Goal: Task Accomplishment & Management: Manage account settings

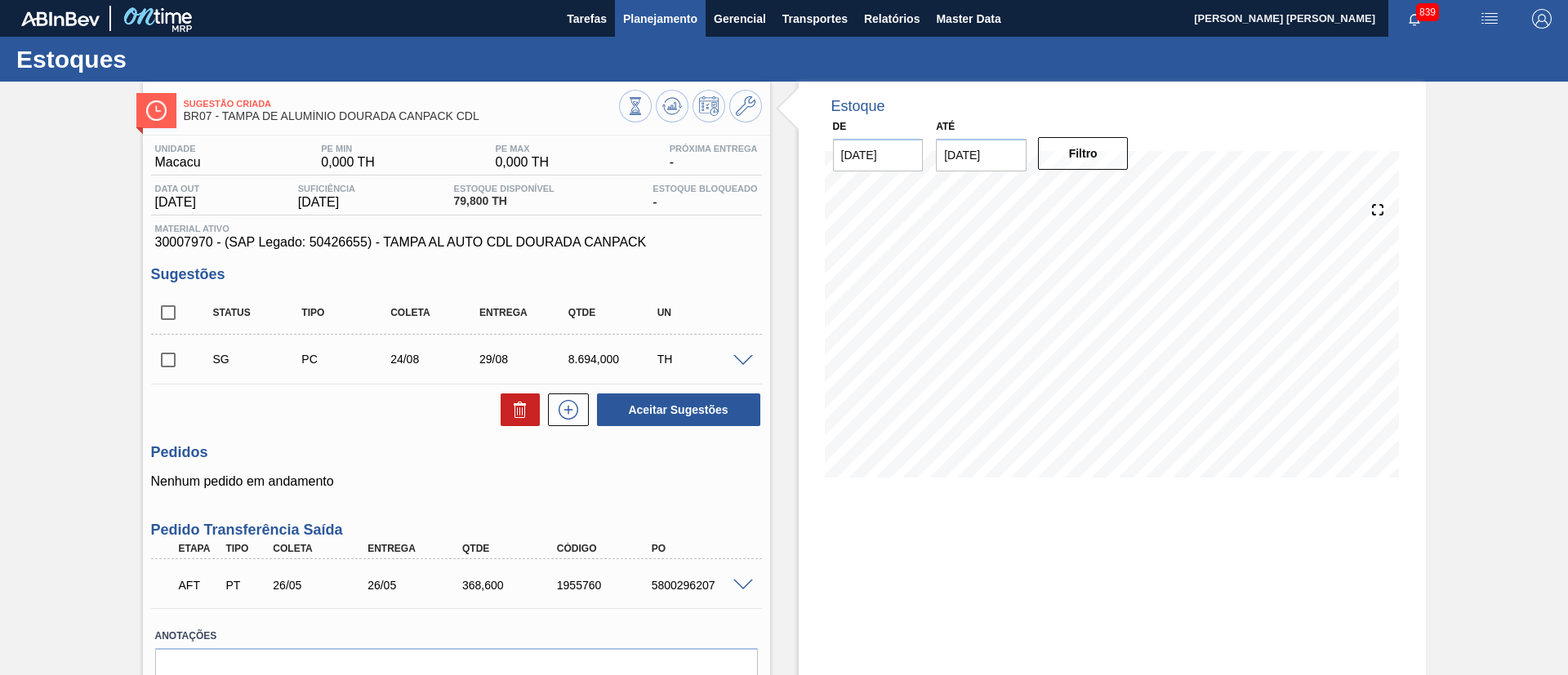
click at [679, 18] on span "Planejamento" at bounding box center [660, 19] width 75 height 20
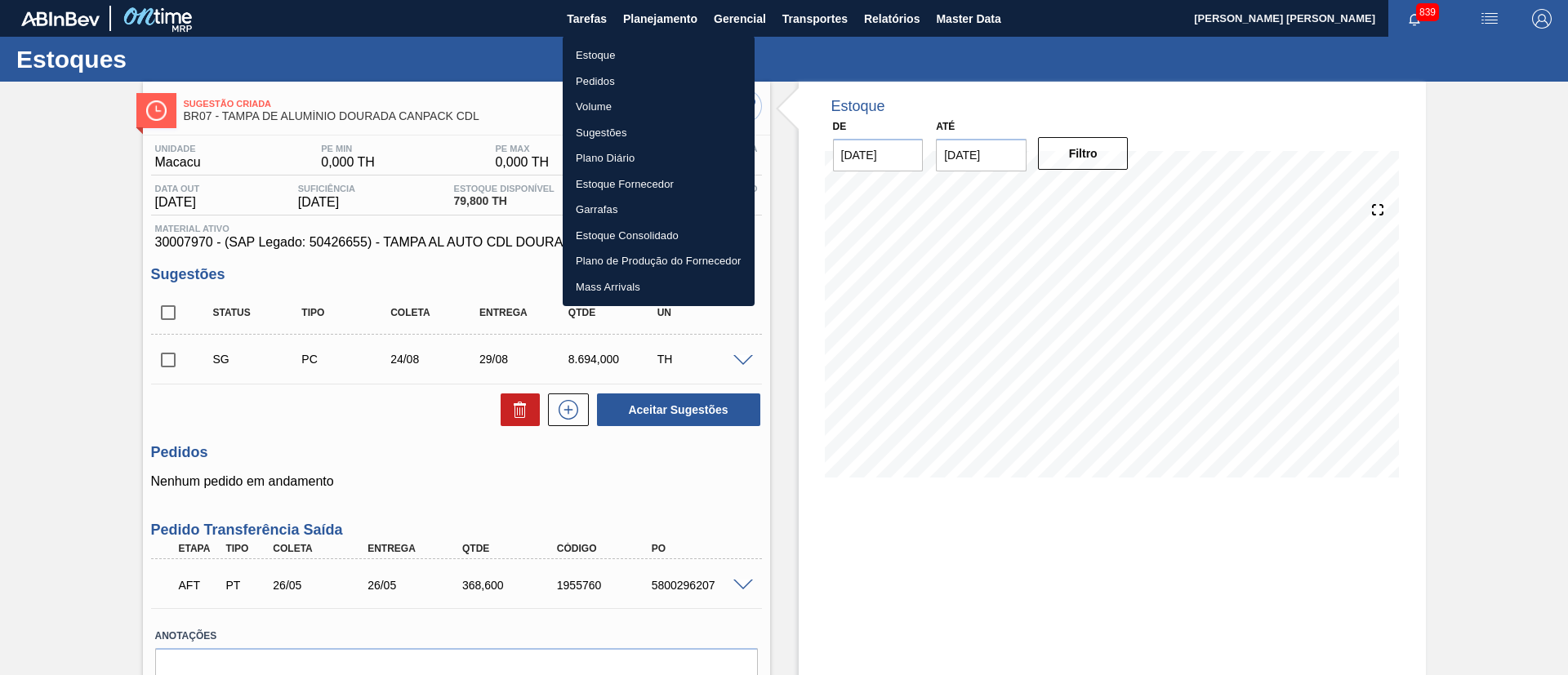
click at [595, 59] on li "Estoque" at bounding box center [658, 55] width 192 height 26
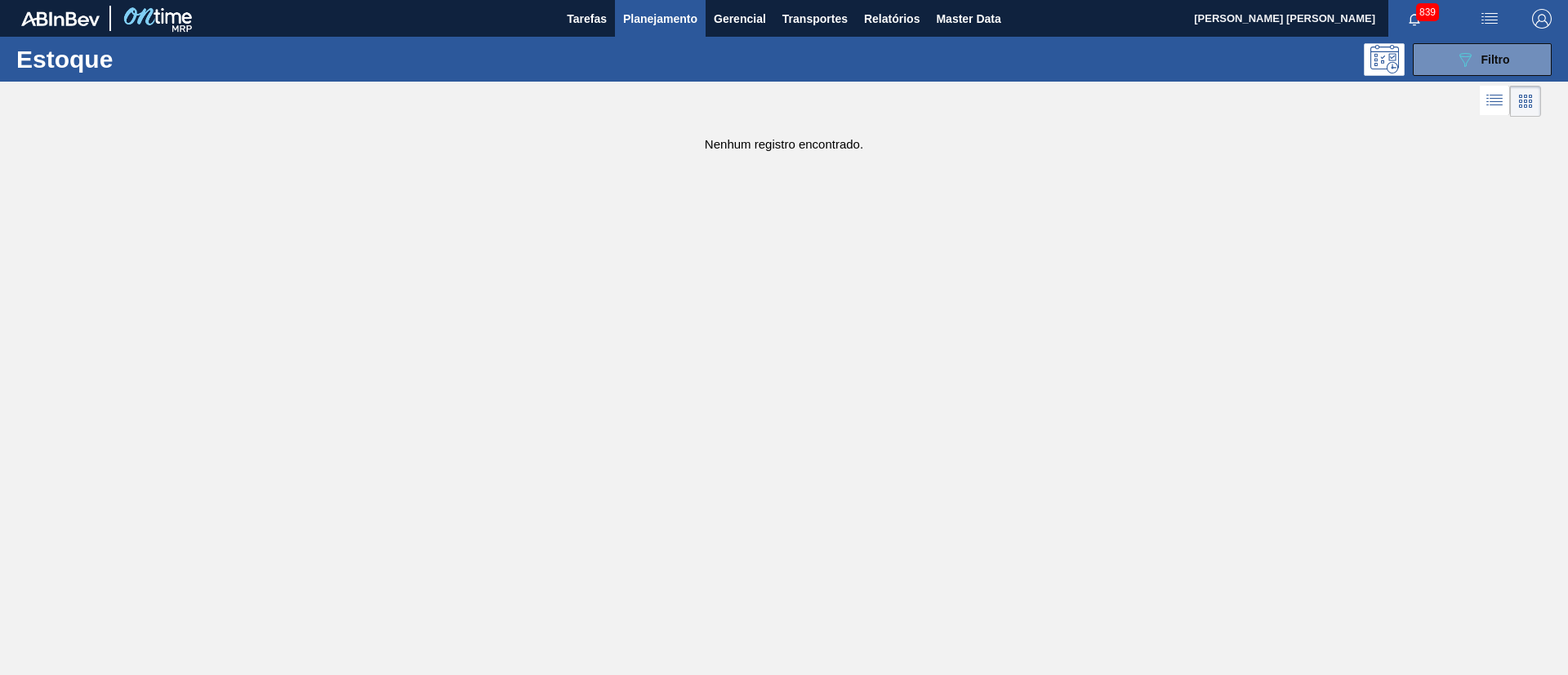
click at [681, 9] on span "Planejamento" at bounding box center [660, 19] width 75 height 20
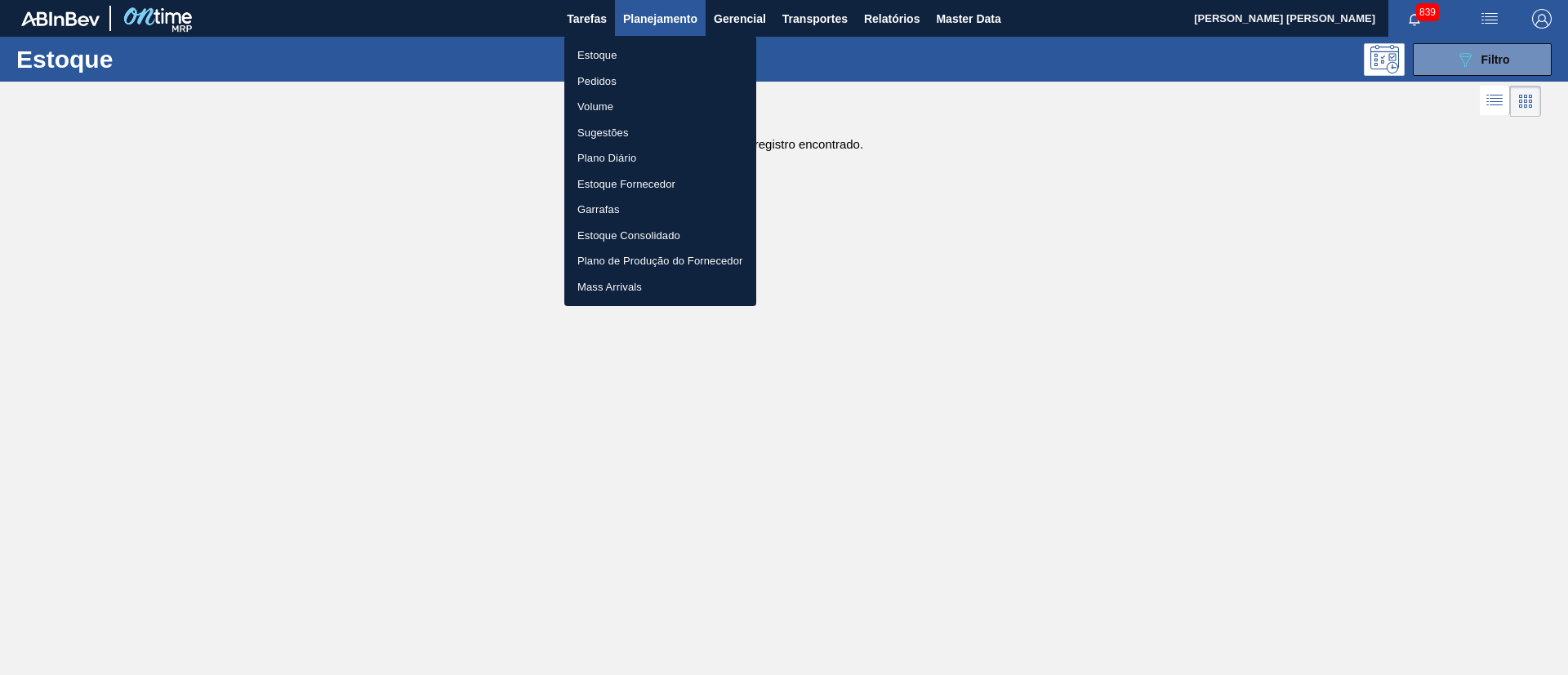
click at [647, 56] on li "Estoque" at bounding box center [660, 55] width 192 height 26
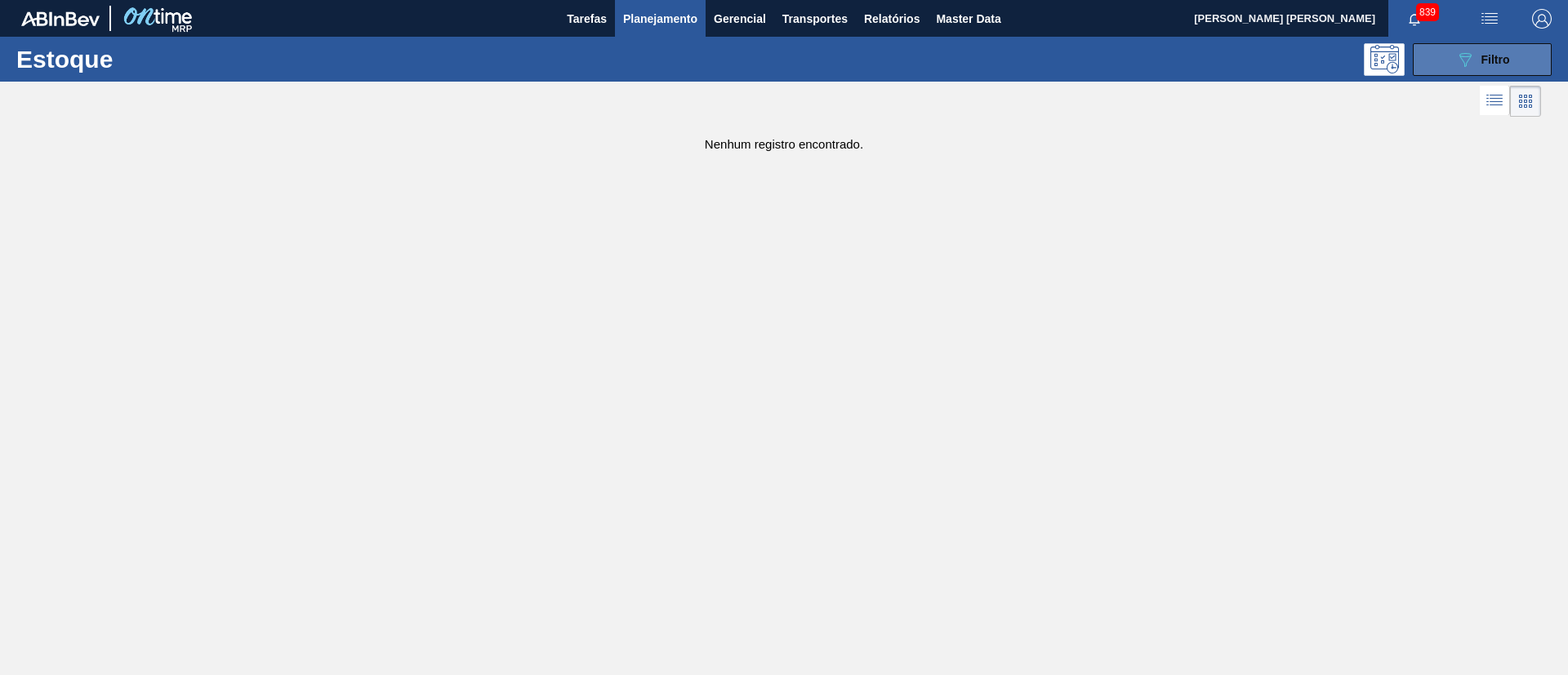
click at [1489, 67] on div "089F7B8B-B2A5-4AFE-B5C0-19BA573D28AC Filtro" at bounding box center [1483, 59] width 55 height 20
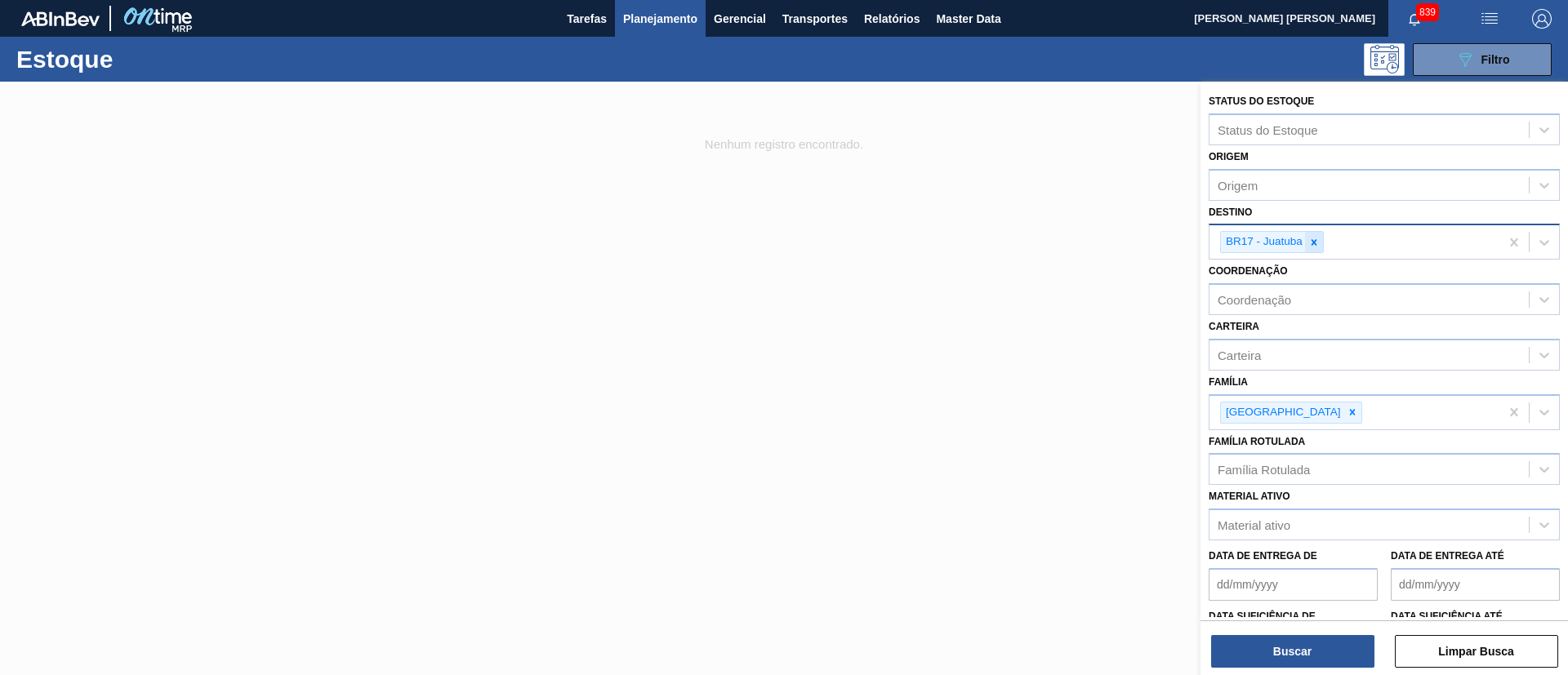
click at [1314, 250] on div at bounding box center [1314, 241] width 18 height 20
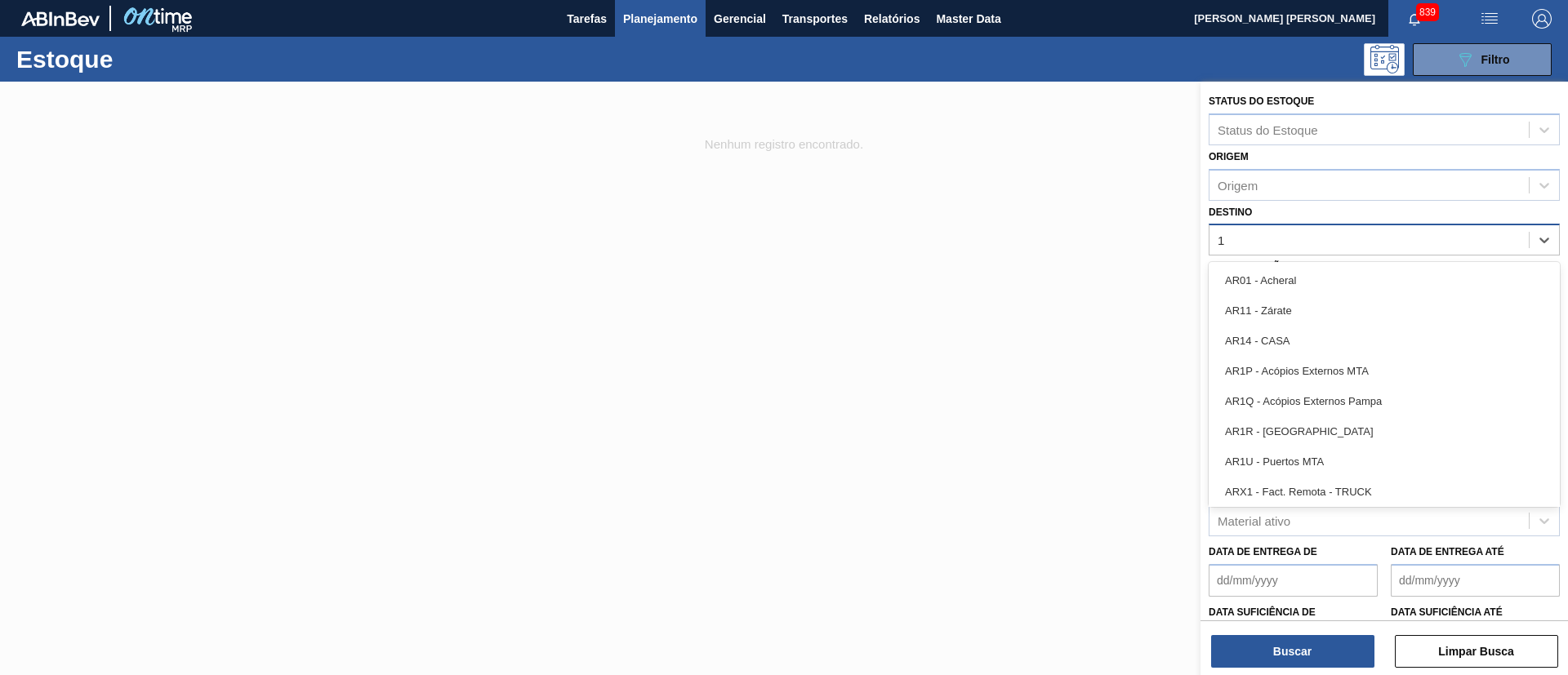
type input "18"
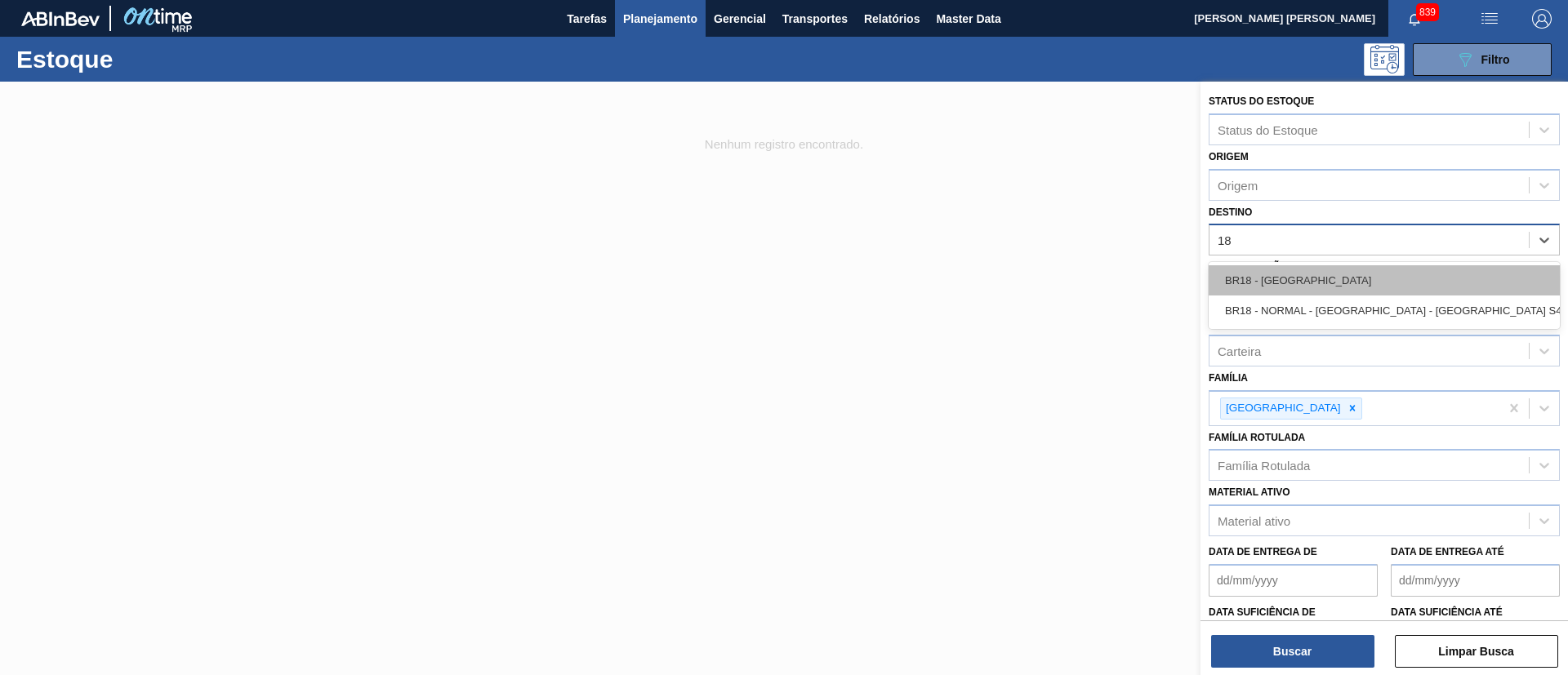
click at [1283, 284] on div "BR18 - Pernambuco" at bounding box center [1384, 280] width 351 height 30
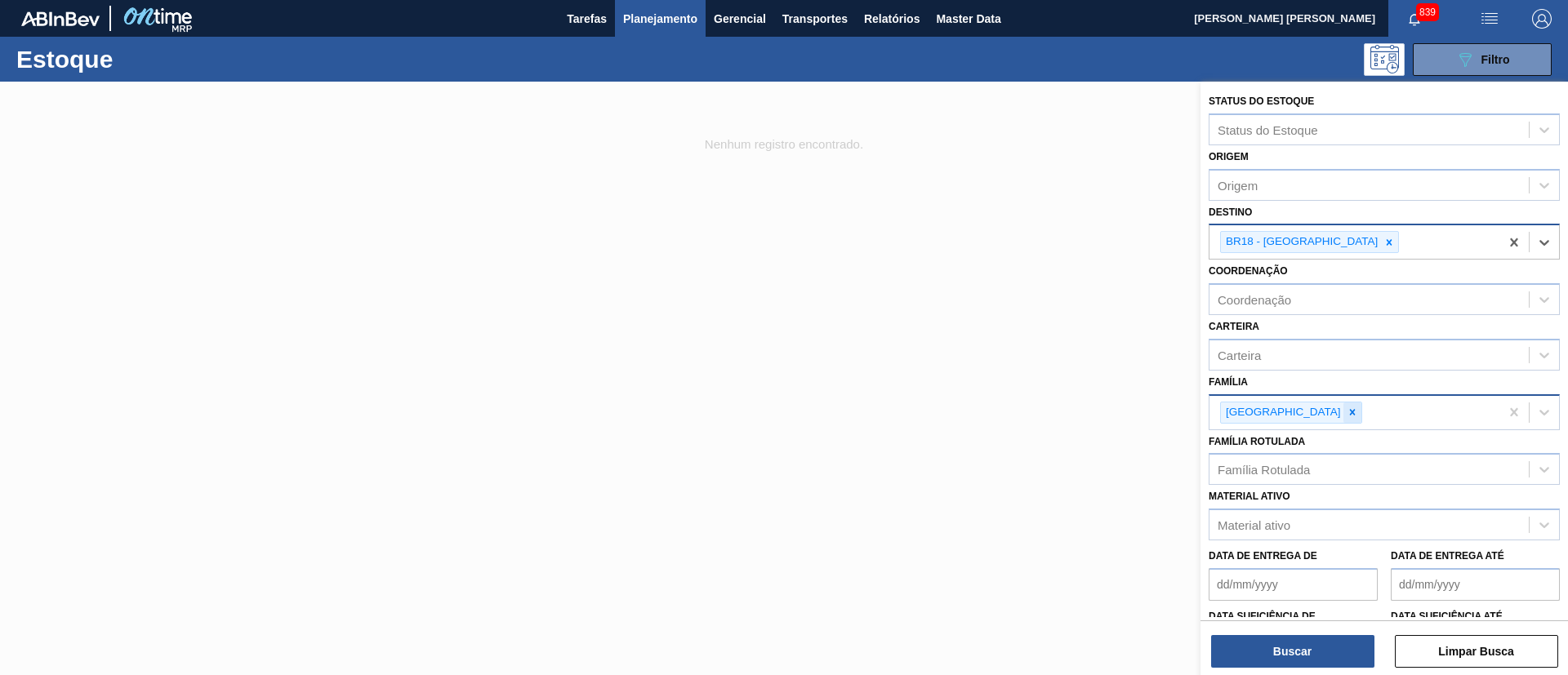
click at [1343, 404] on div at bounding box center [1352, 412] width 18 height 20
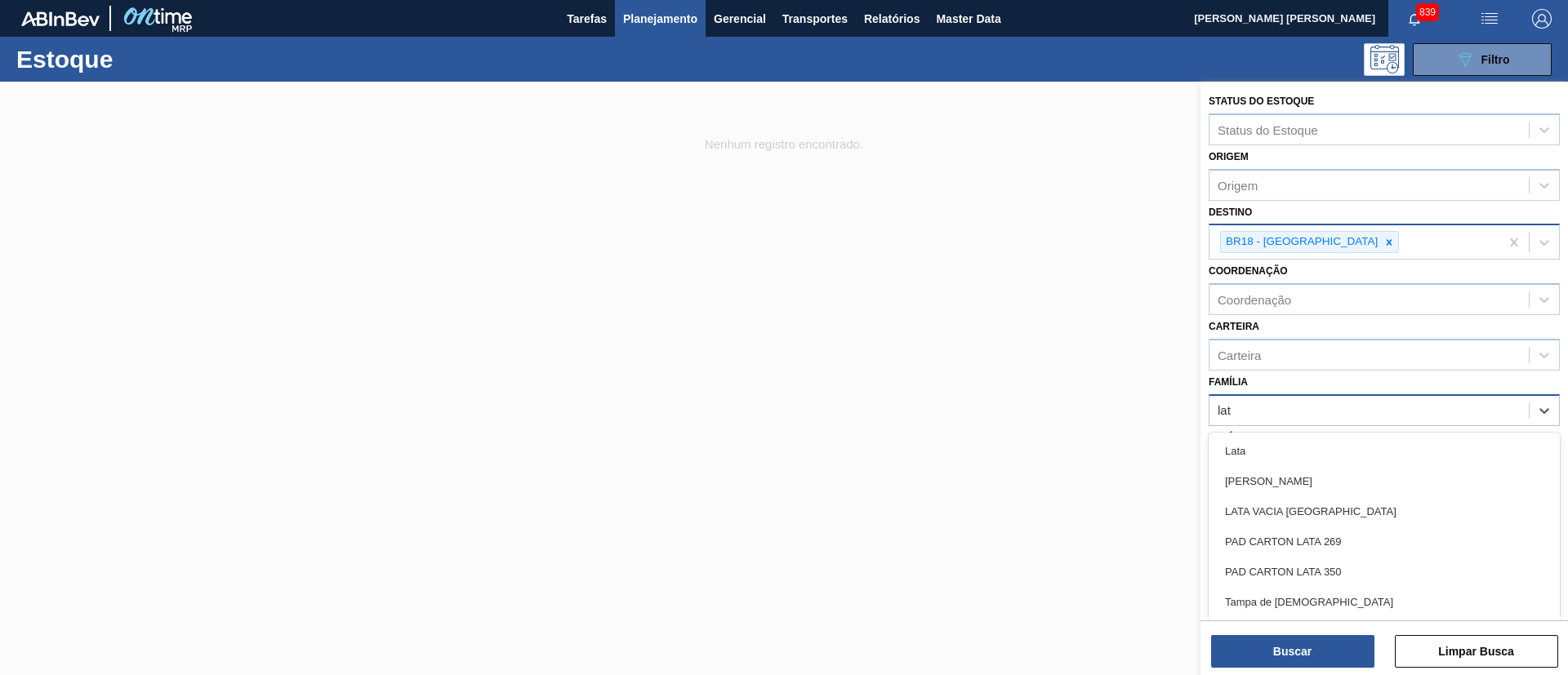
type input "lata"
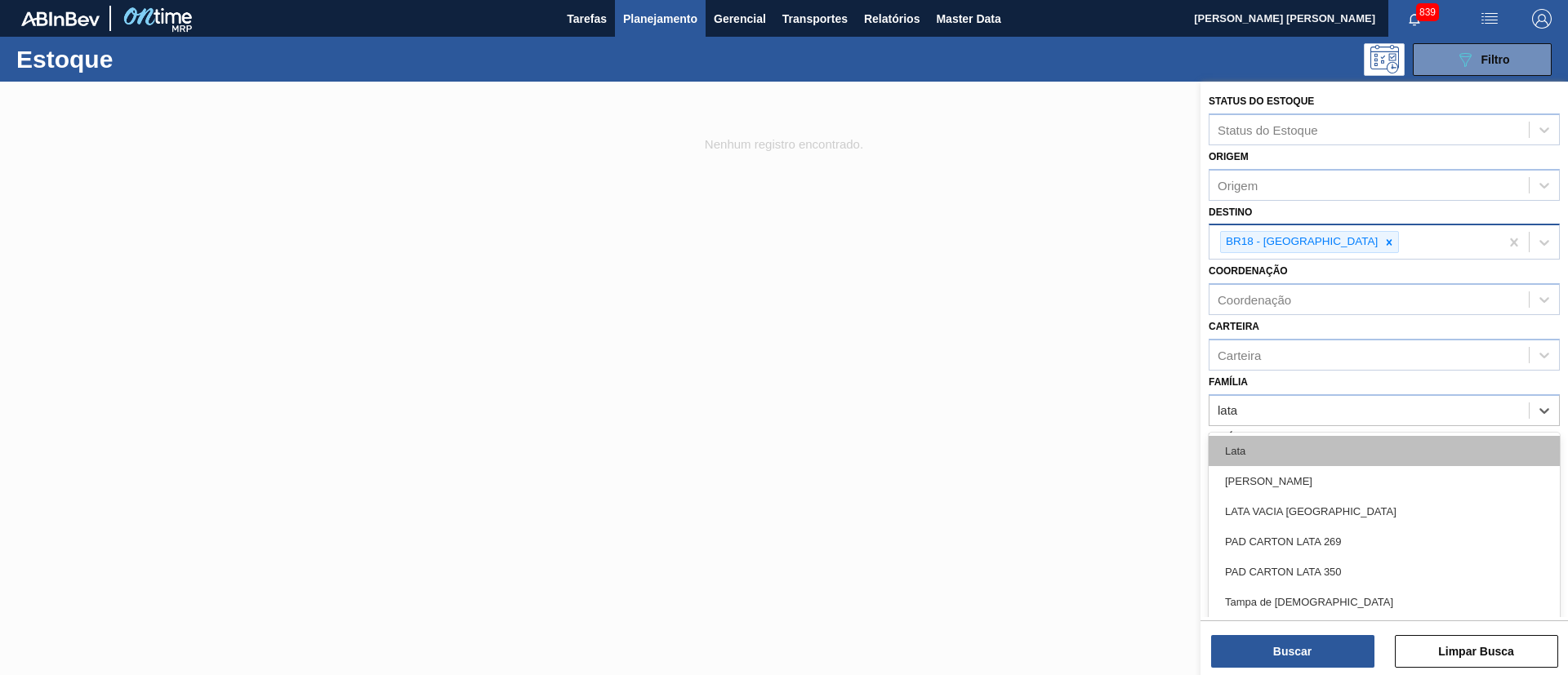
click at [1247, 450] on div "Lata" at bounding box center [1384, 451] width 351 height 30
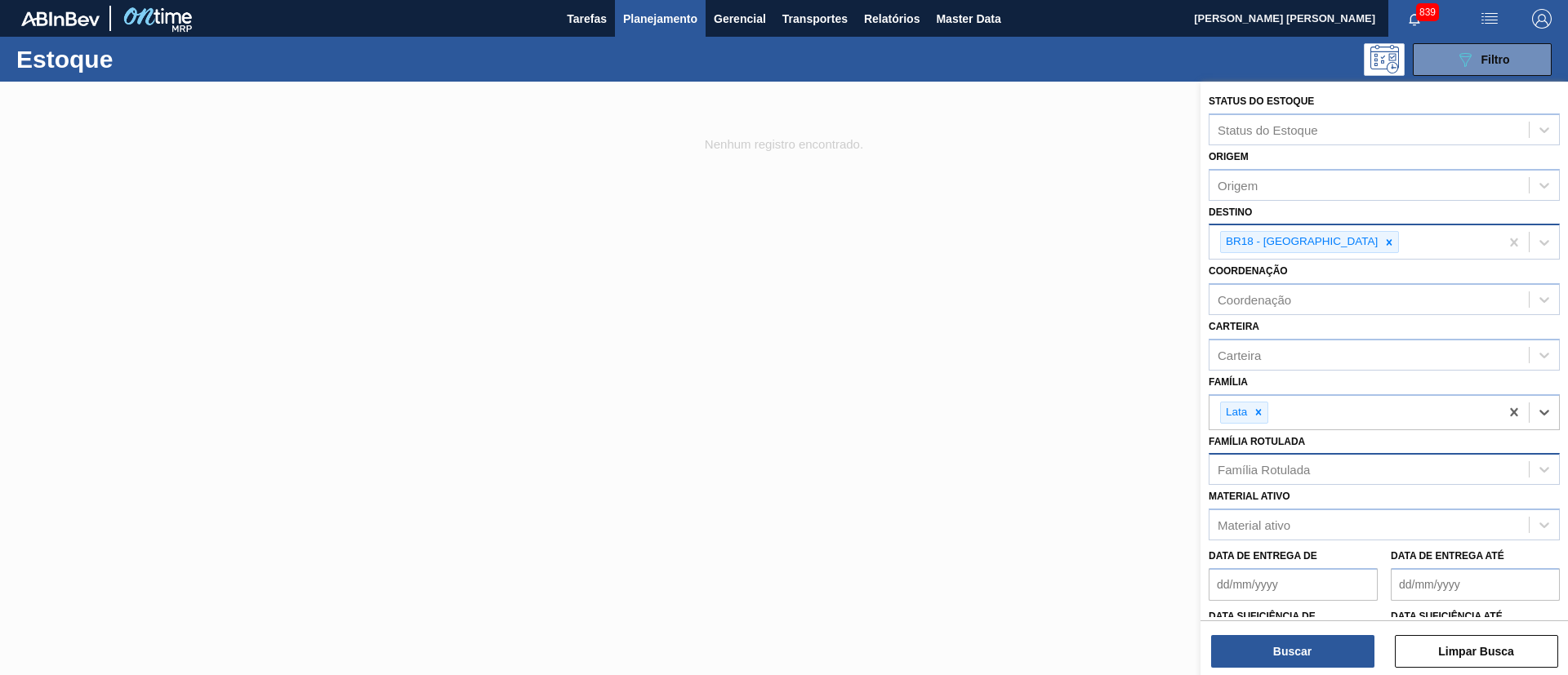
click at [1262, 463] on div "Família Rotulada" at bounding box center [1264, 470] width 92 height 14
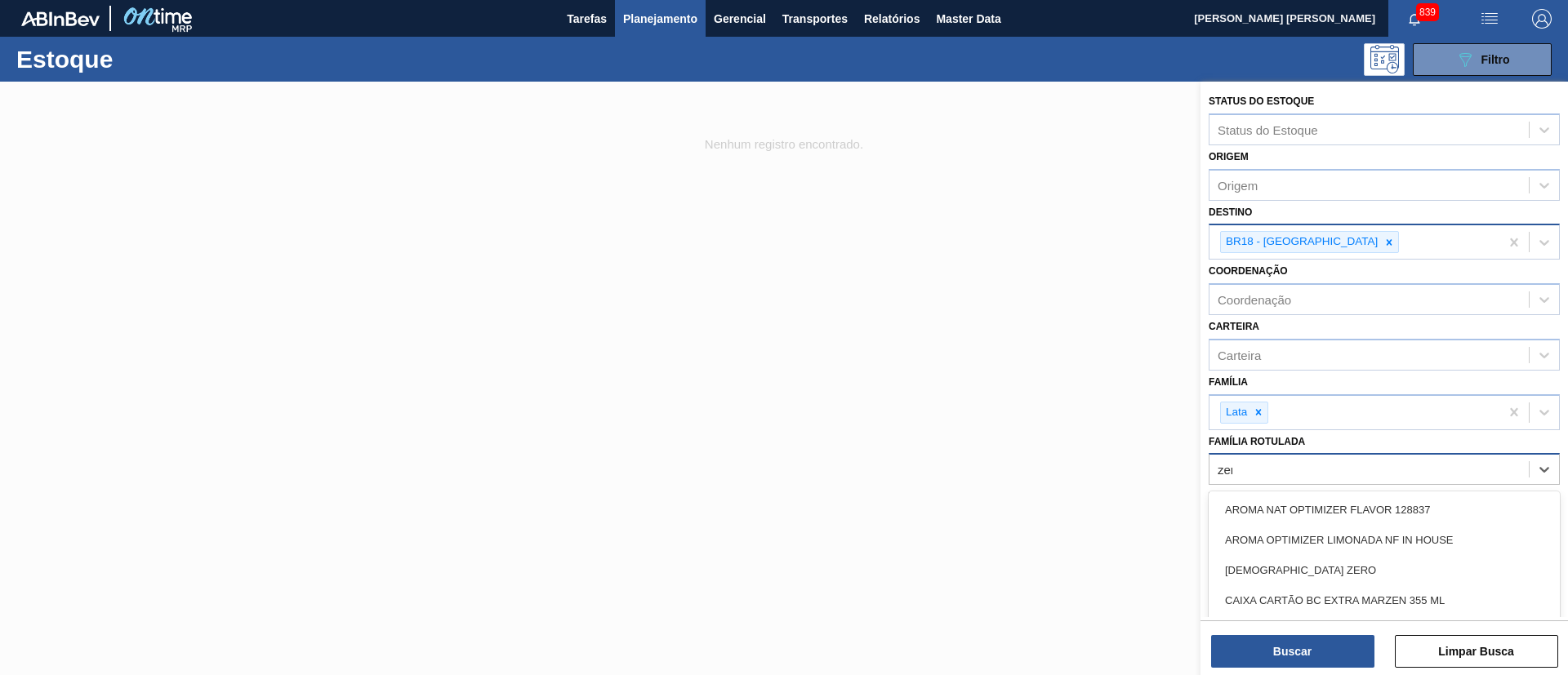
type Rotulada "zero"
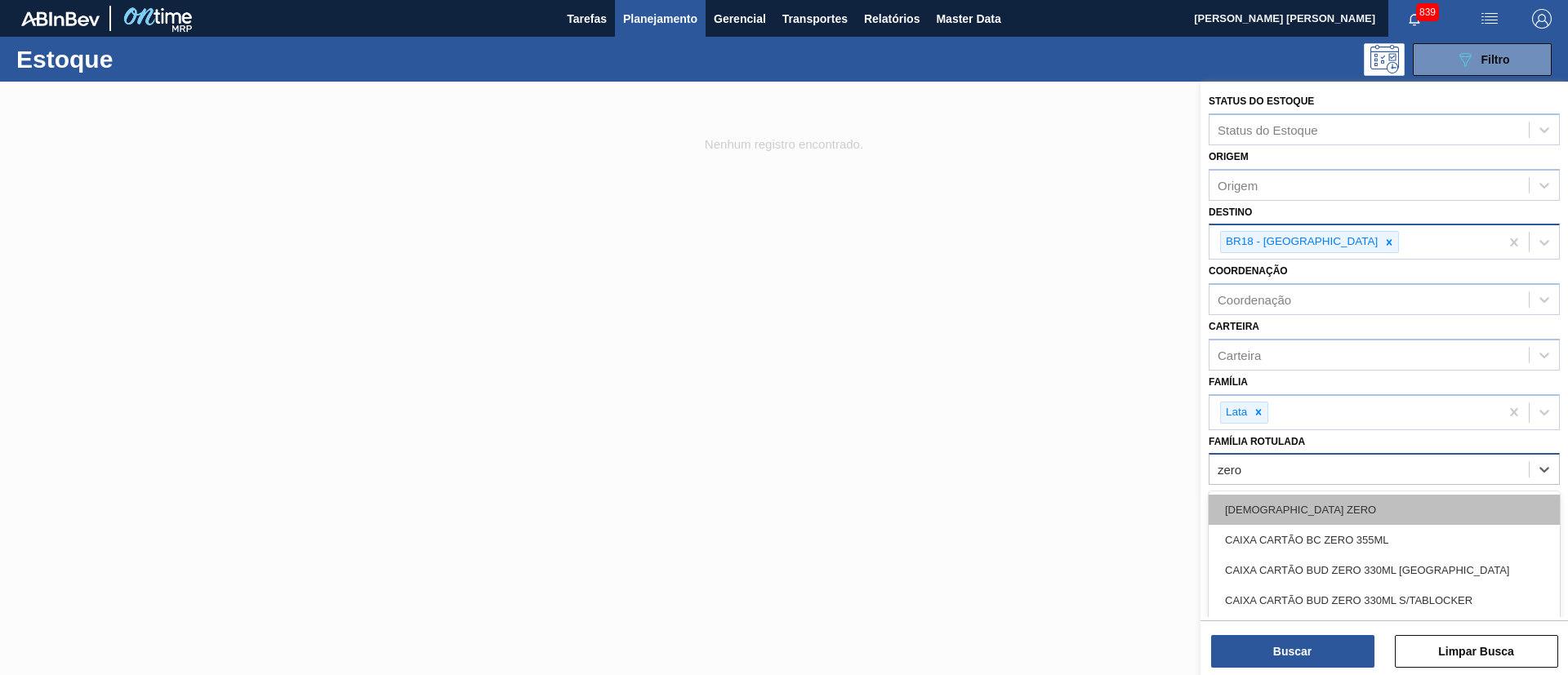
click at [1277, 511] on div "BRAHMA ZERO" at bounding box center [1384, 510] width 351 height 30
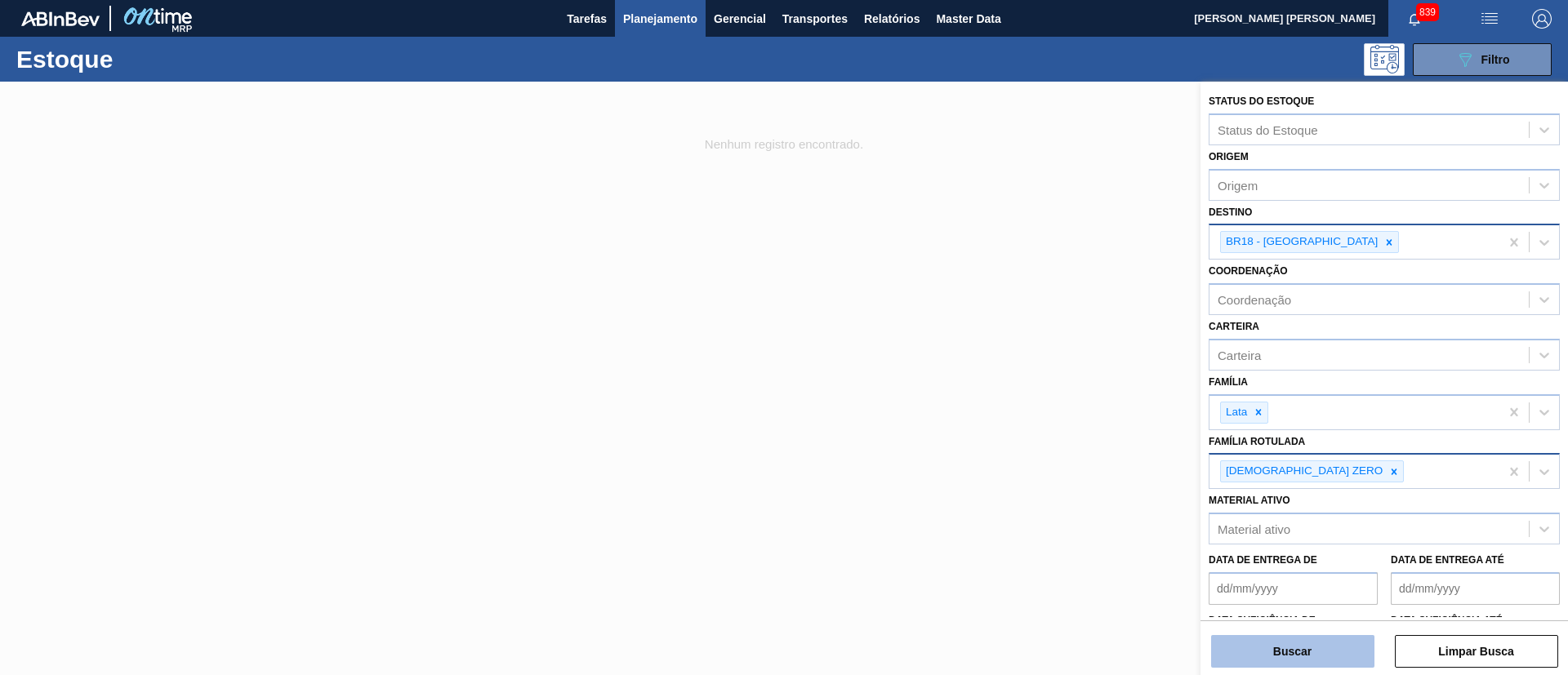
click at [1294, 658] on button "Buscar" at bounding box center [1293, 651] width 163 height 33
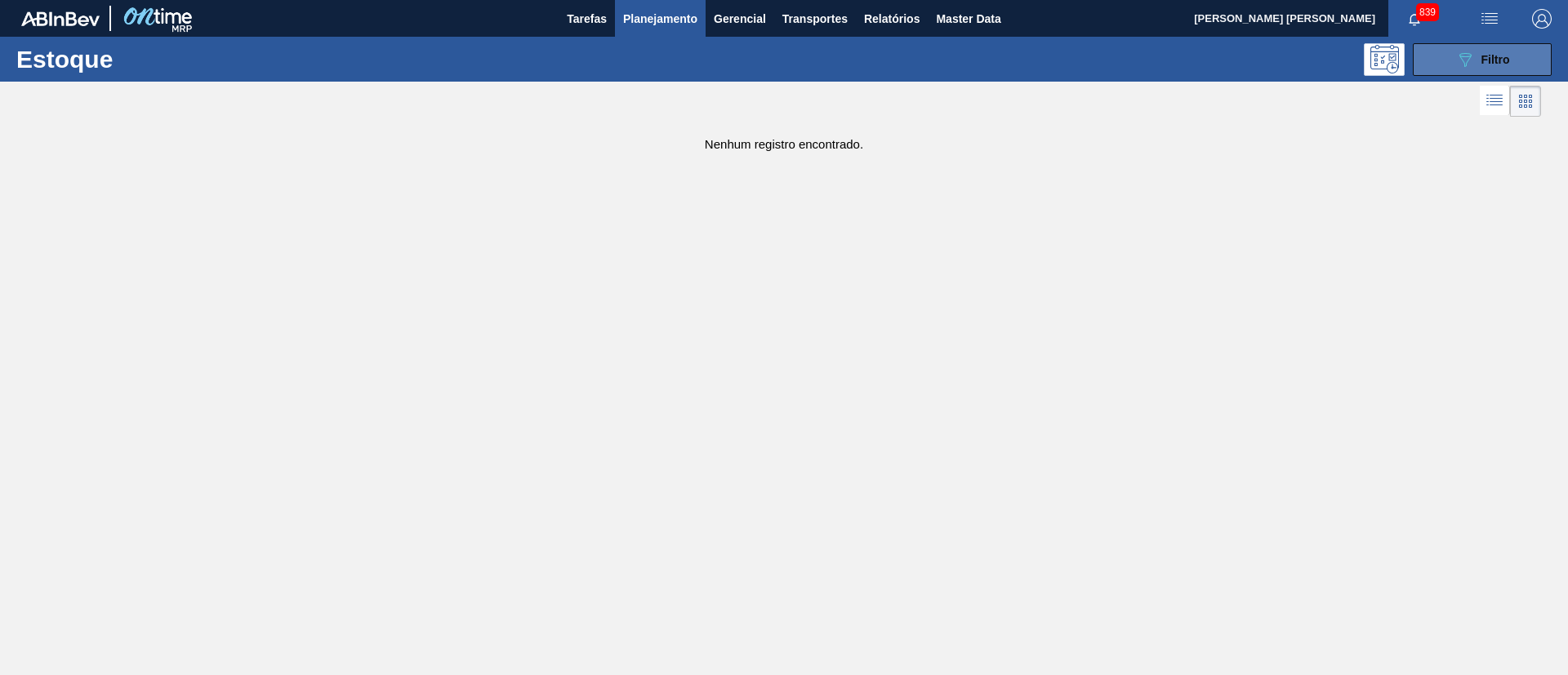
click at [1482, 56] on span "Filtro" at bounding box center [1495, 59] width 28 height 13
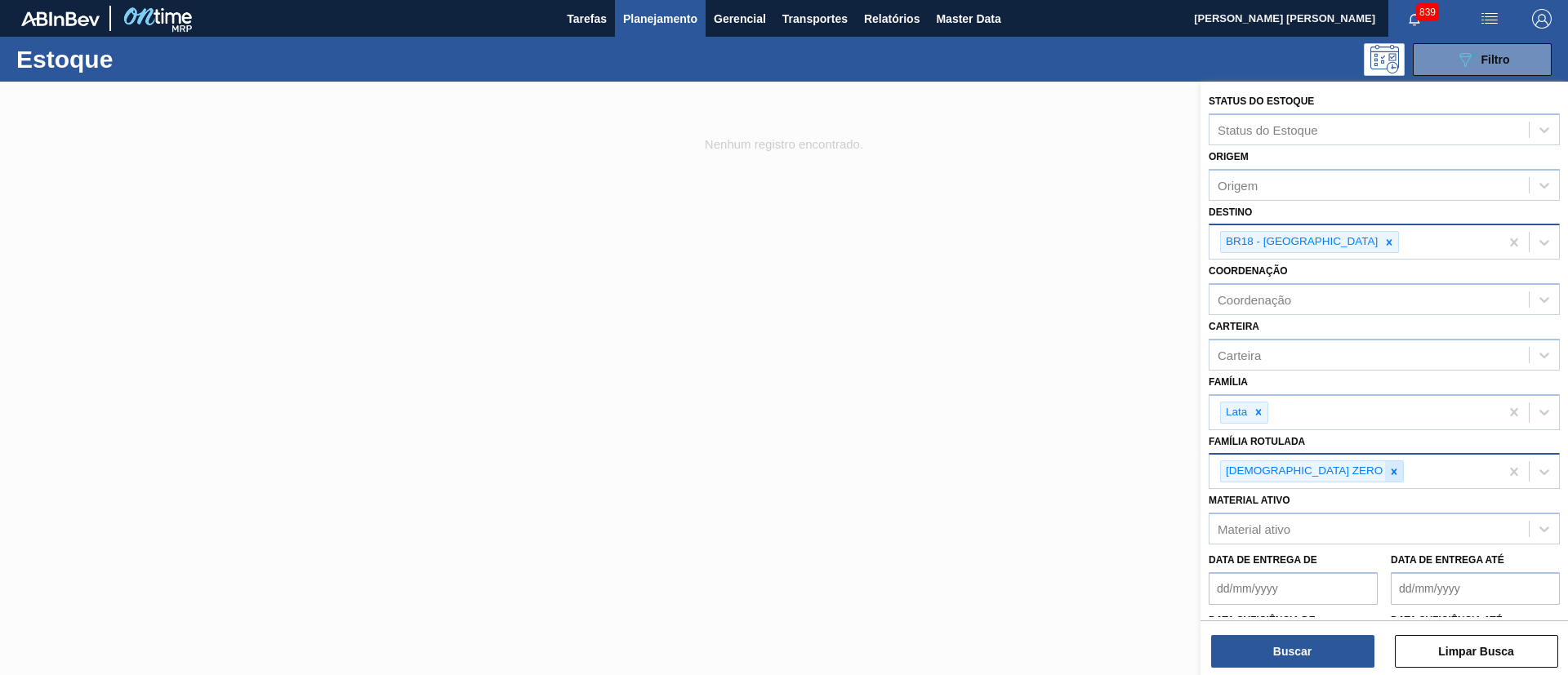
click at [1385, 471] on div at bounding box center [1394, 471] width 18 height 20
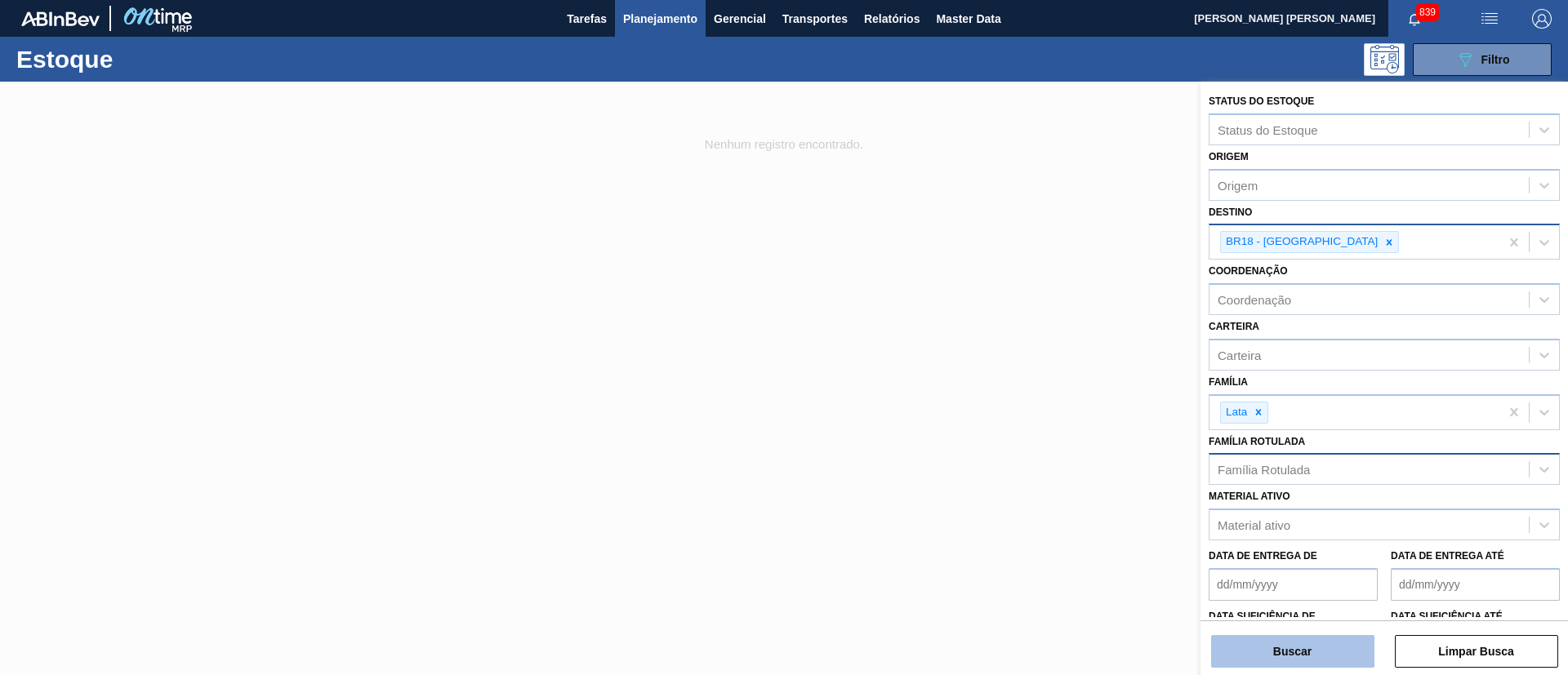
click at [1285, 659] on button "Buscar" at bounding box center [1293, 651] width 163 height 33
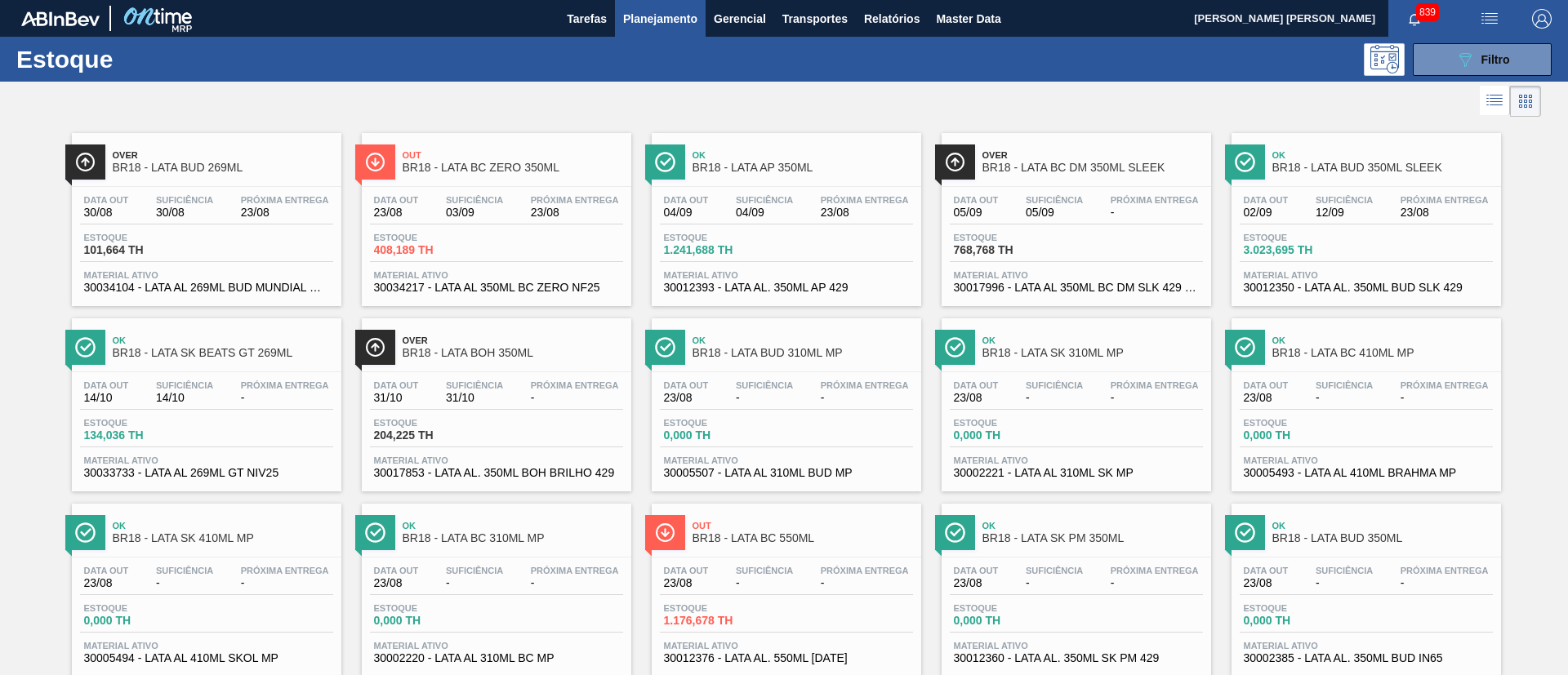
click at [501, 215] on span "03/09" at bounding box center [474, 213] width 57 height 12
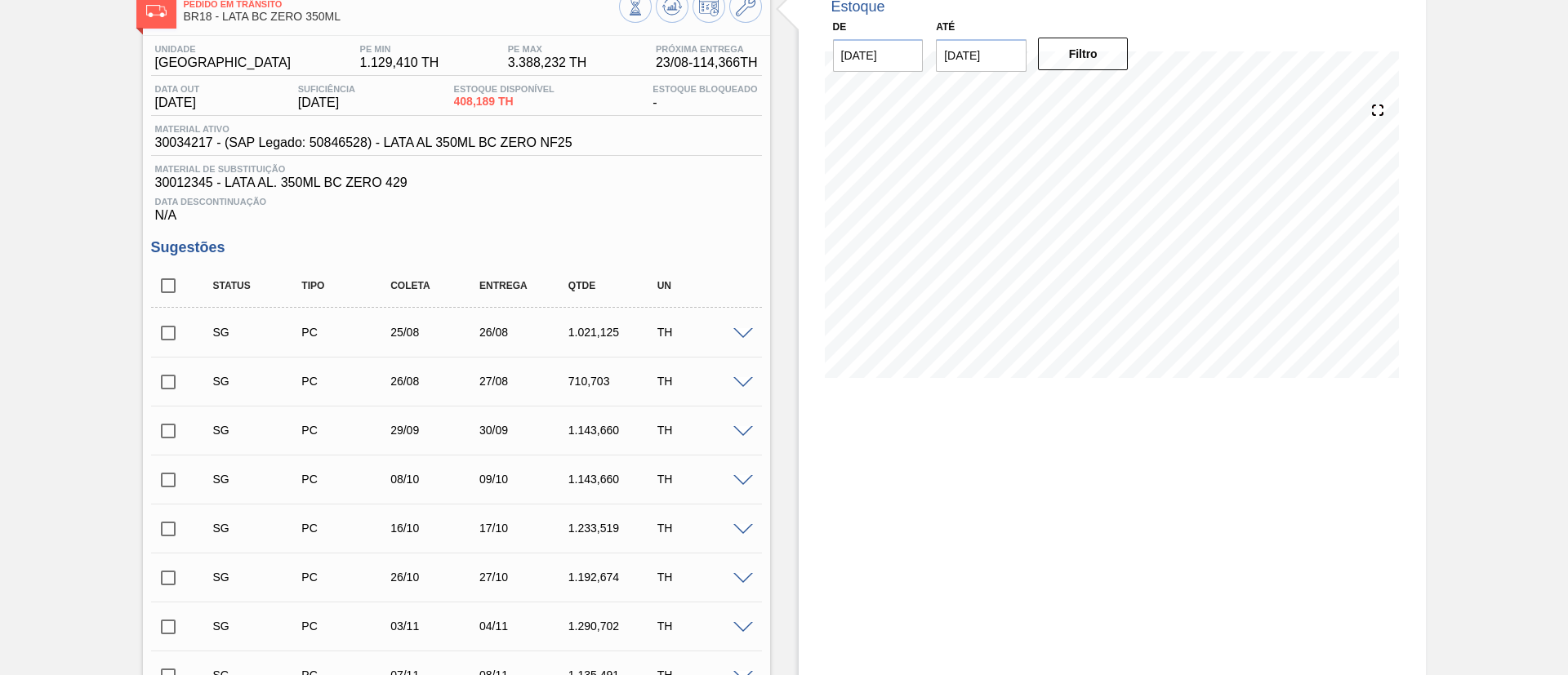
scroll to position [98, 0]
click at [179, 285] on input "checkbox" at bounding box center [168, 286] width 35 height 35
checkbox input "true"
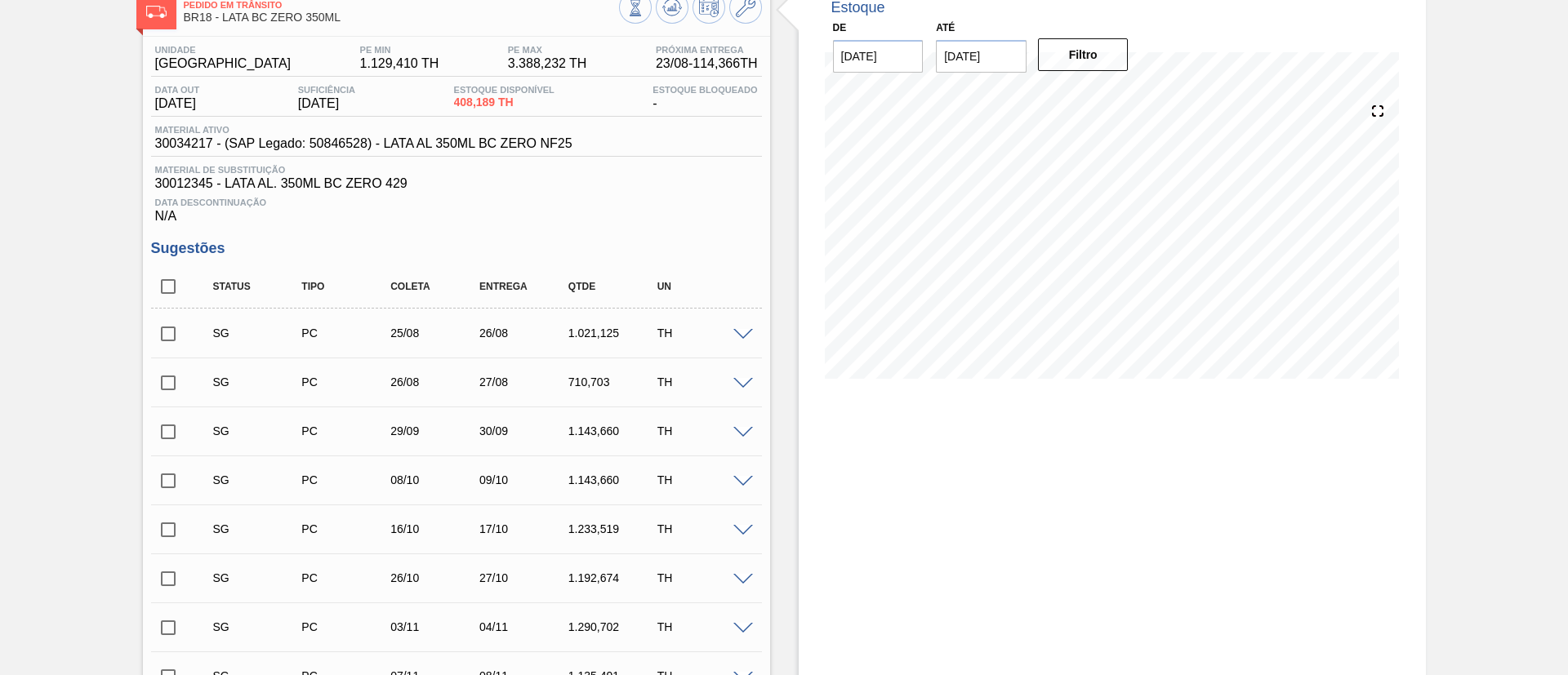
checkbox input "true"
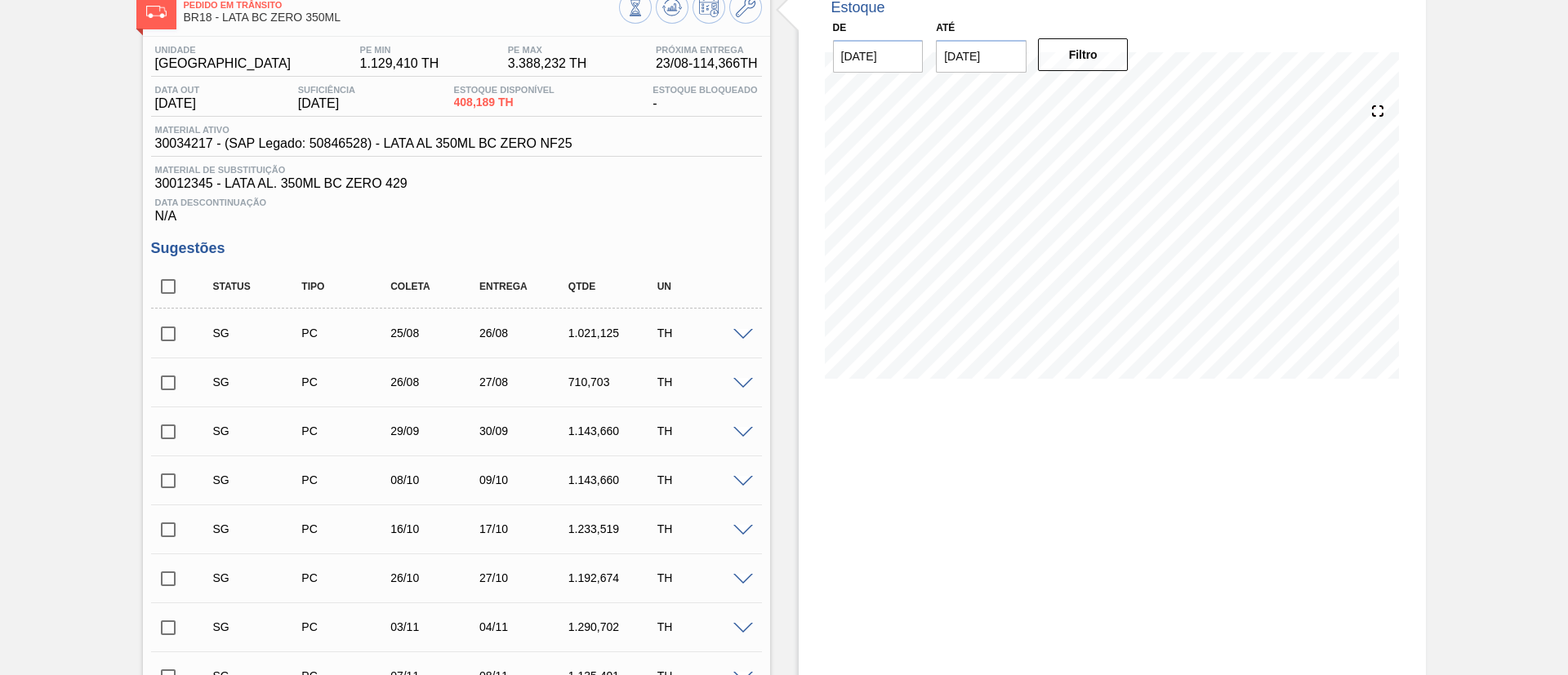
checkbox input "true"
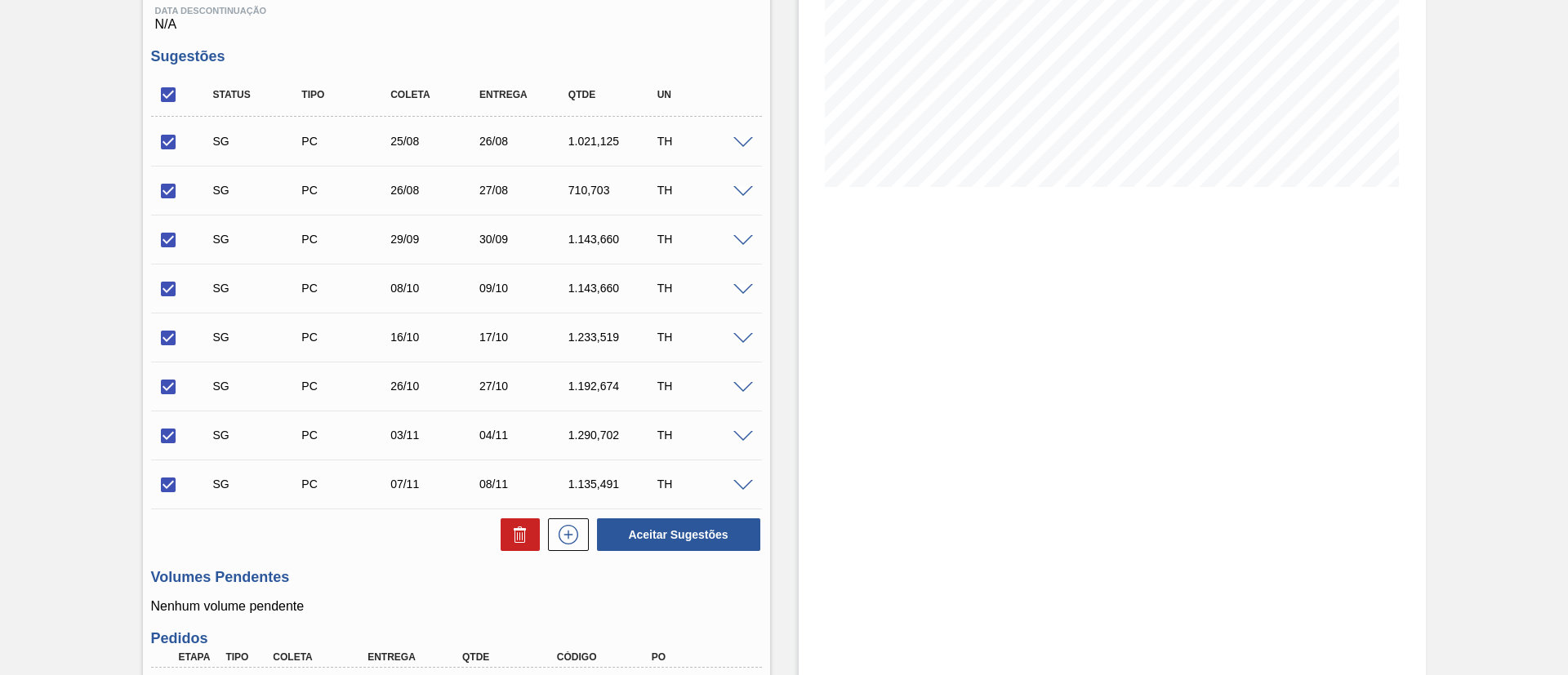
scroll to position [466, 0]
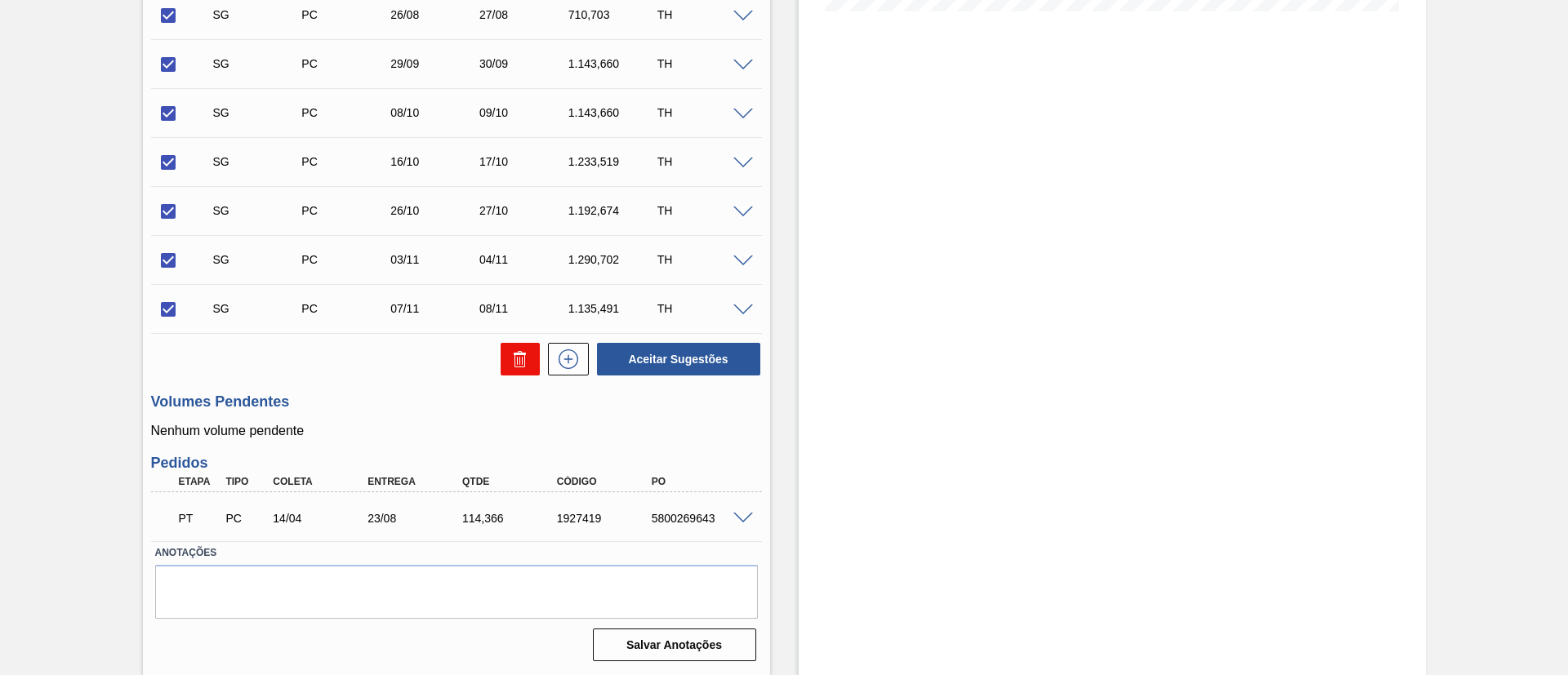
click at [0, 0] on icon at bounding box center [0, 0] width 0 height 0
checkbox input "false"
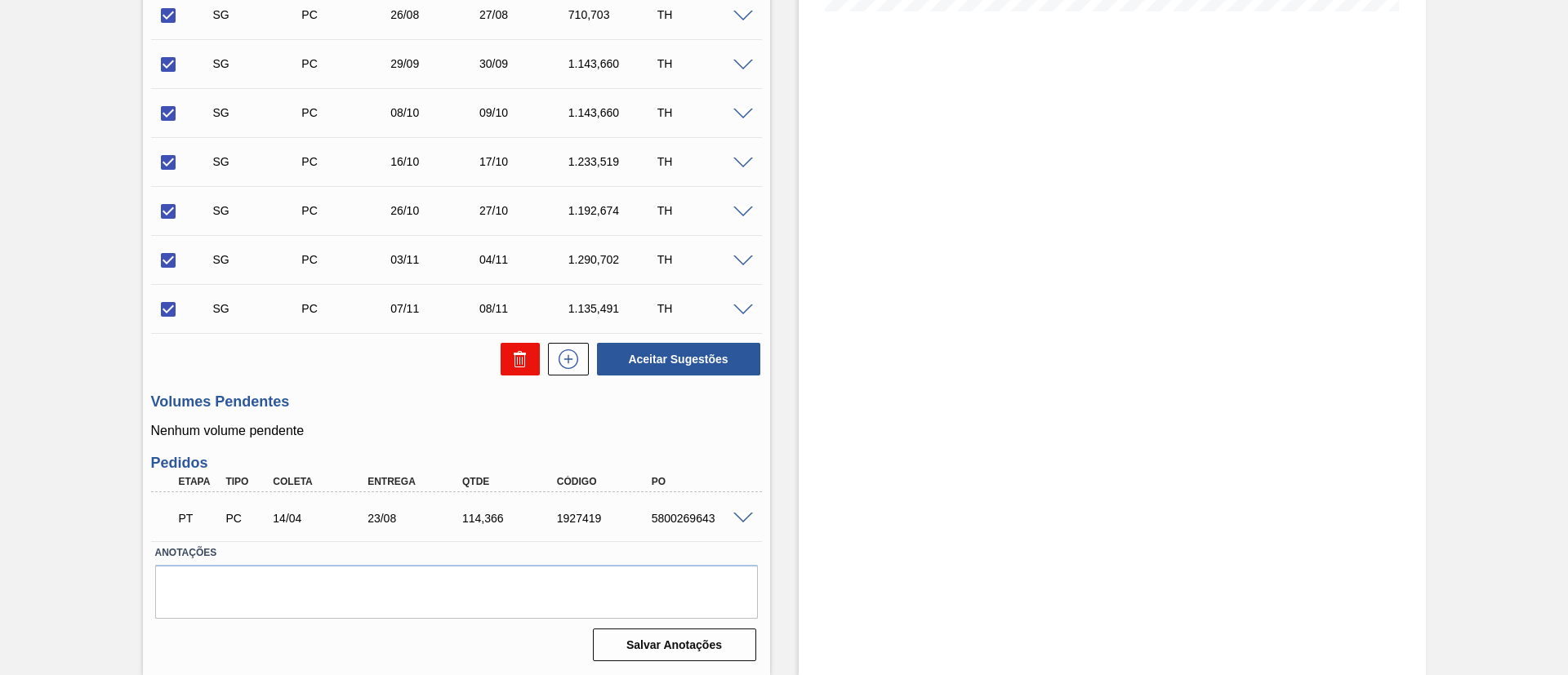
checkbox input "false"
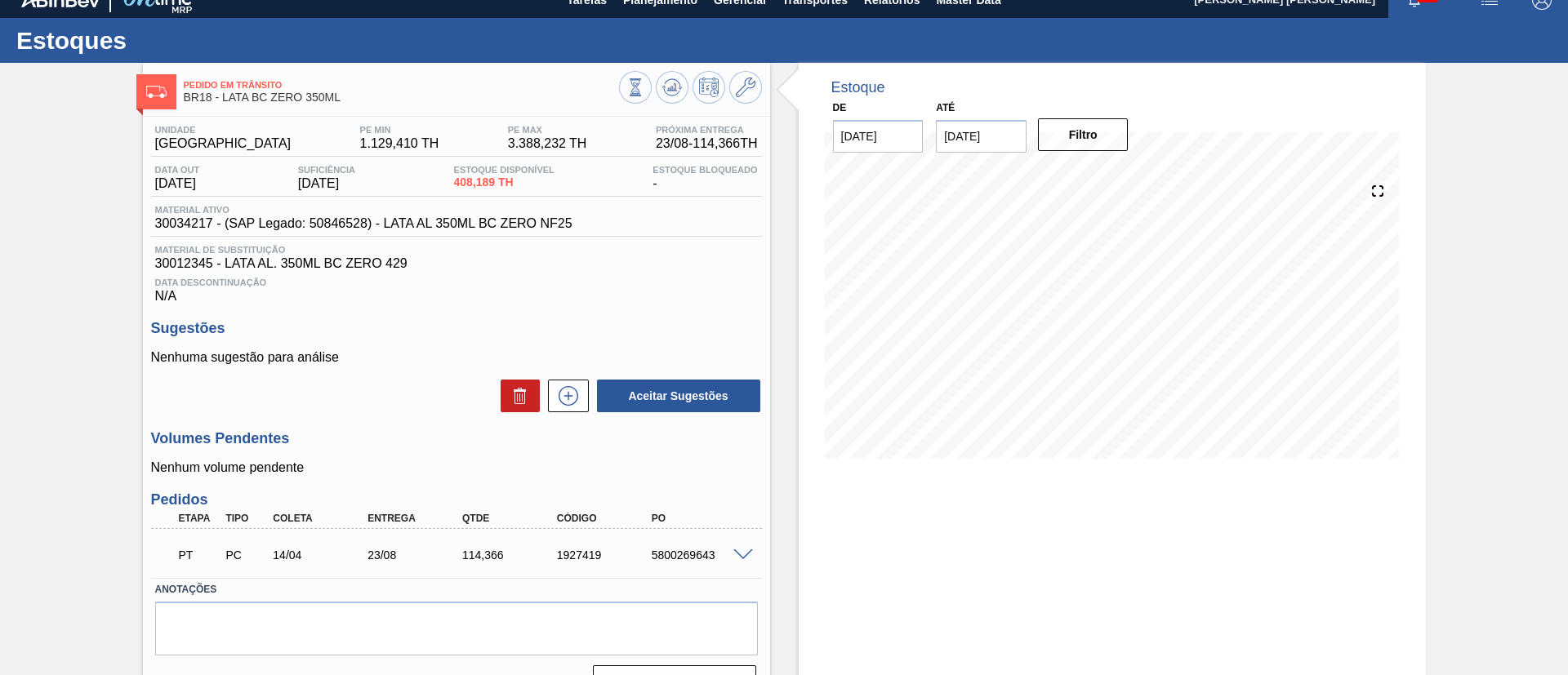
scroll to position [0, 0]
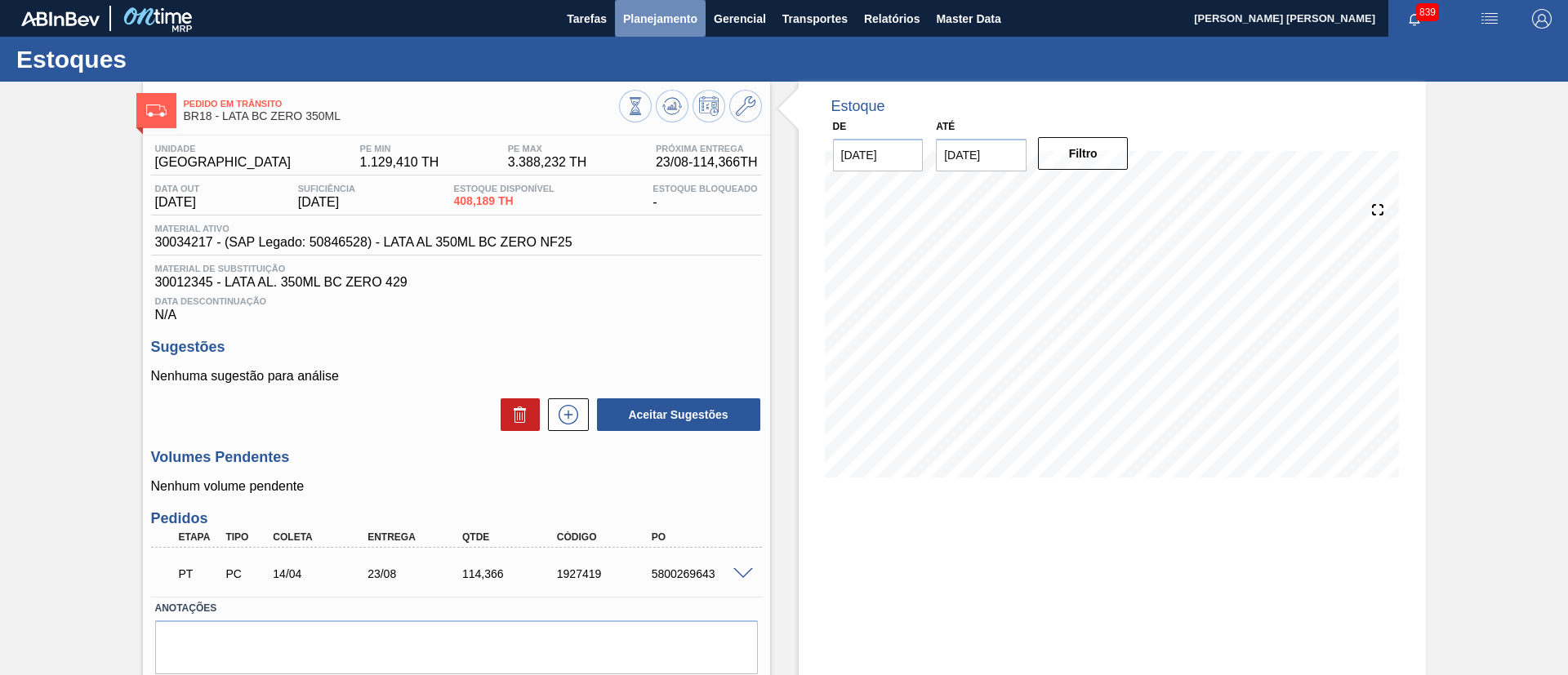
click at [684, 21] on span "Planejamento" at bounding box center [660, 19] width 75 height 20
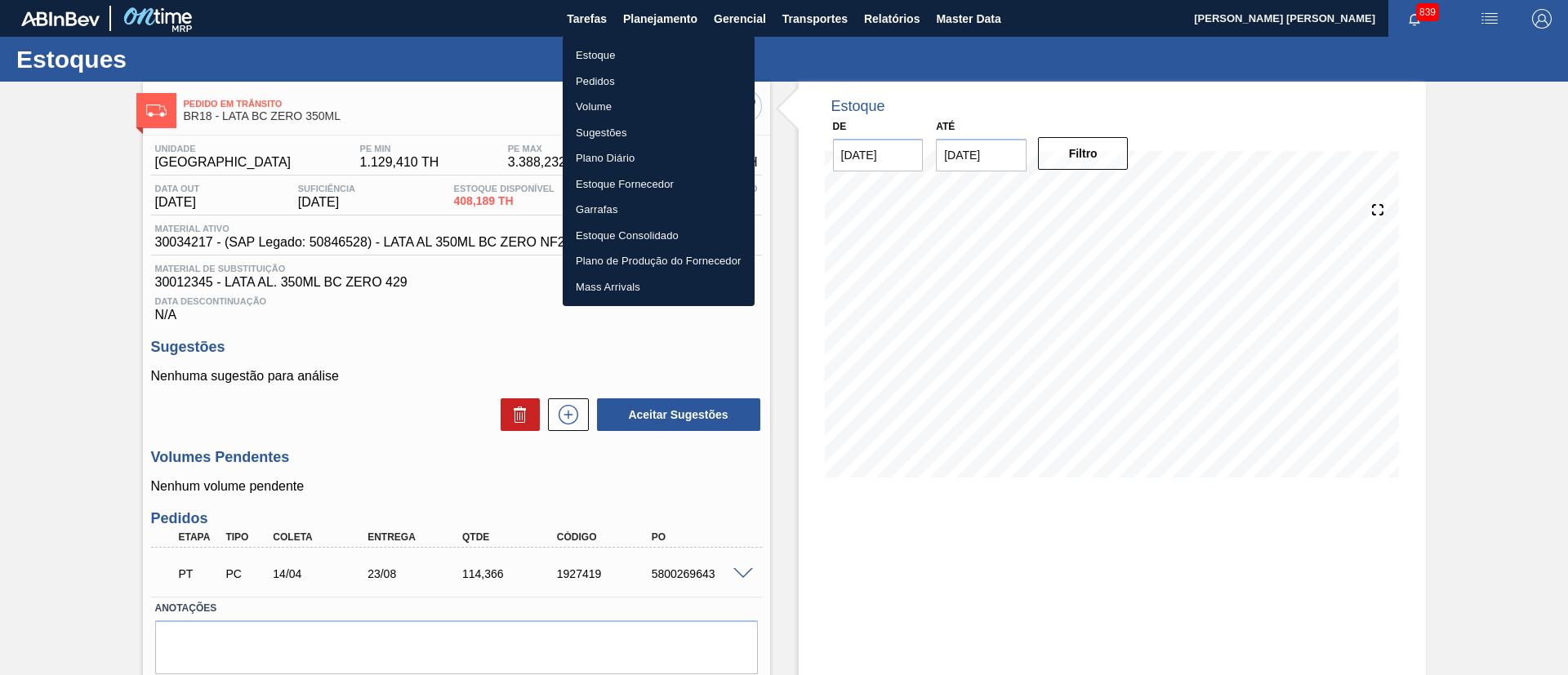
click at [619, 75] on li "Pedidos" at bounding box center [658, 81] width 192 height 26
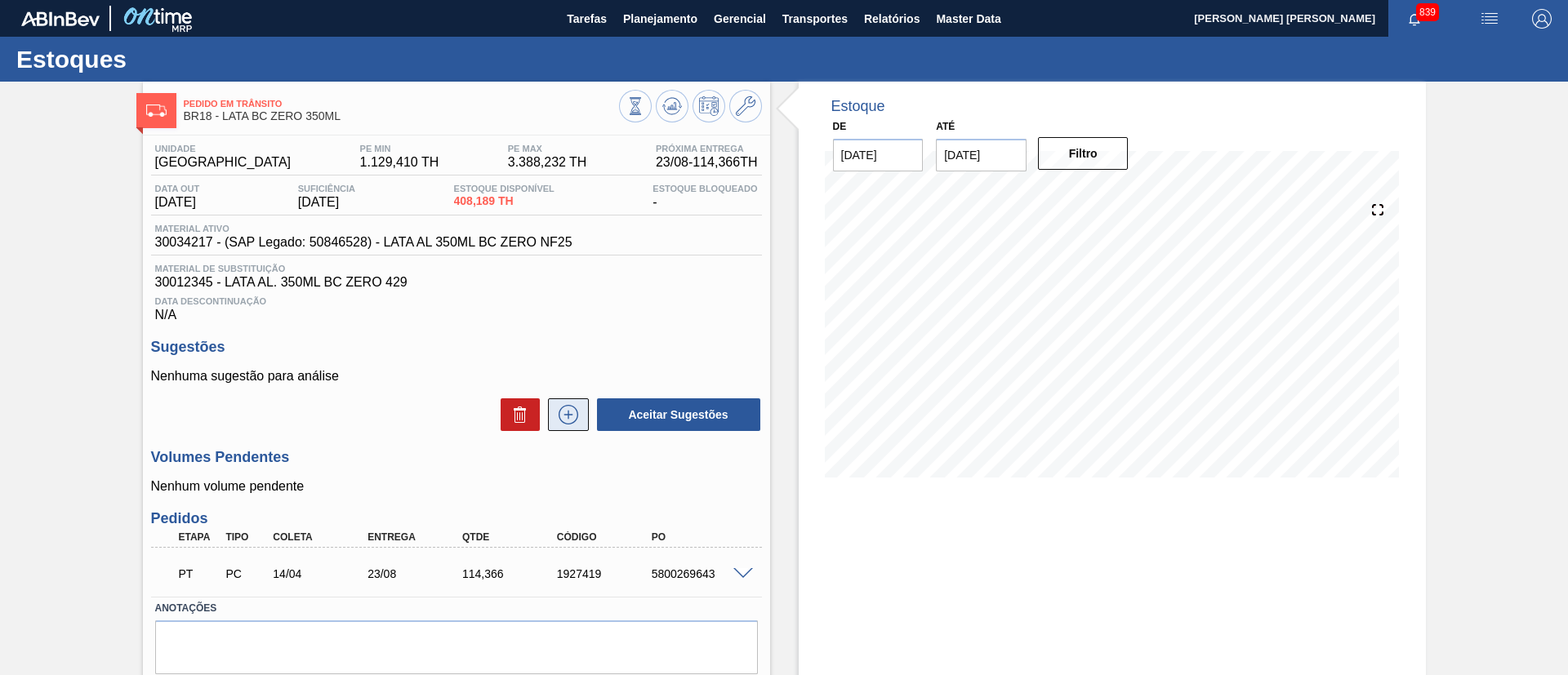
click at [571, 401] on button at bounding box center [569, 414] width 41 height 33
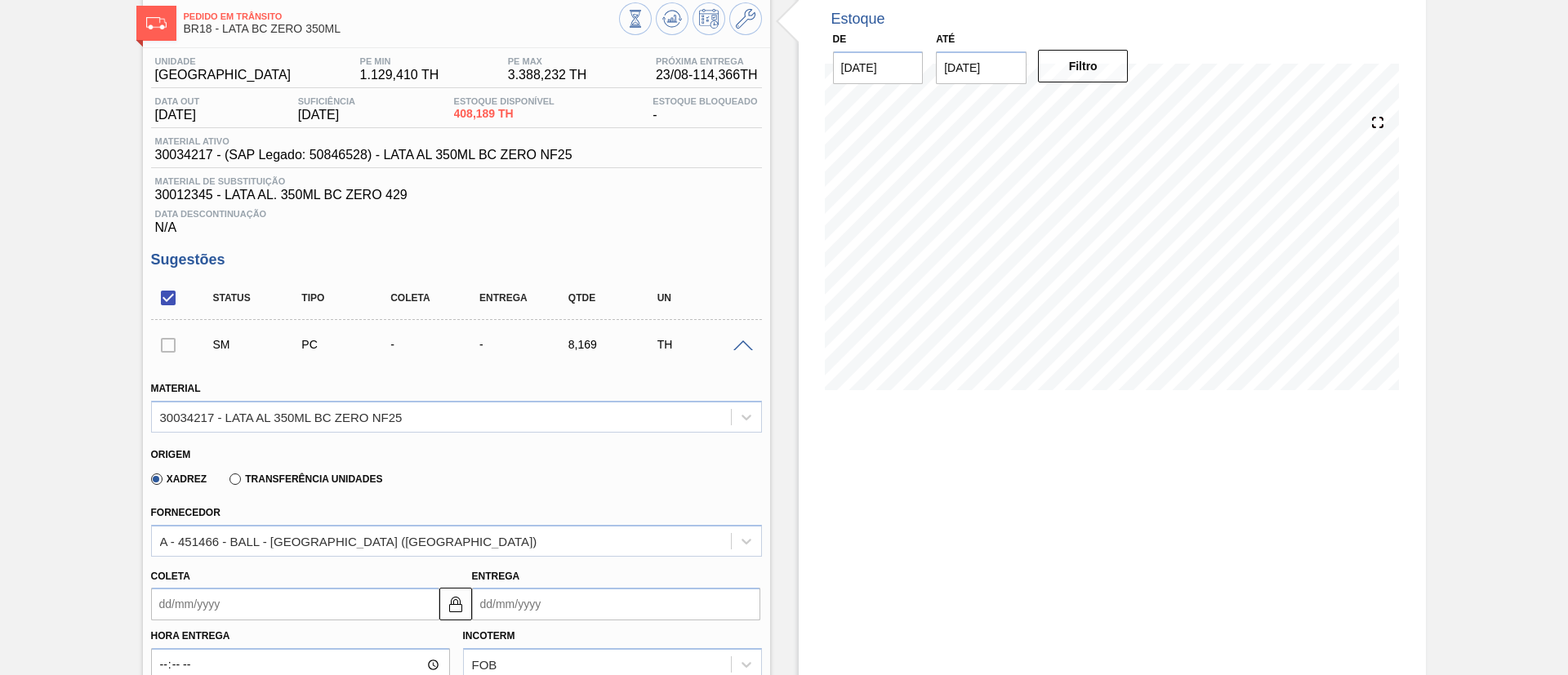
scroll to position [122, 0]
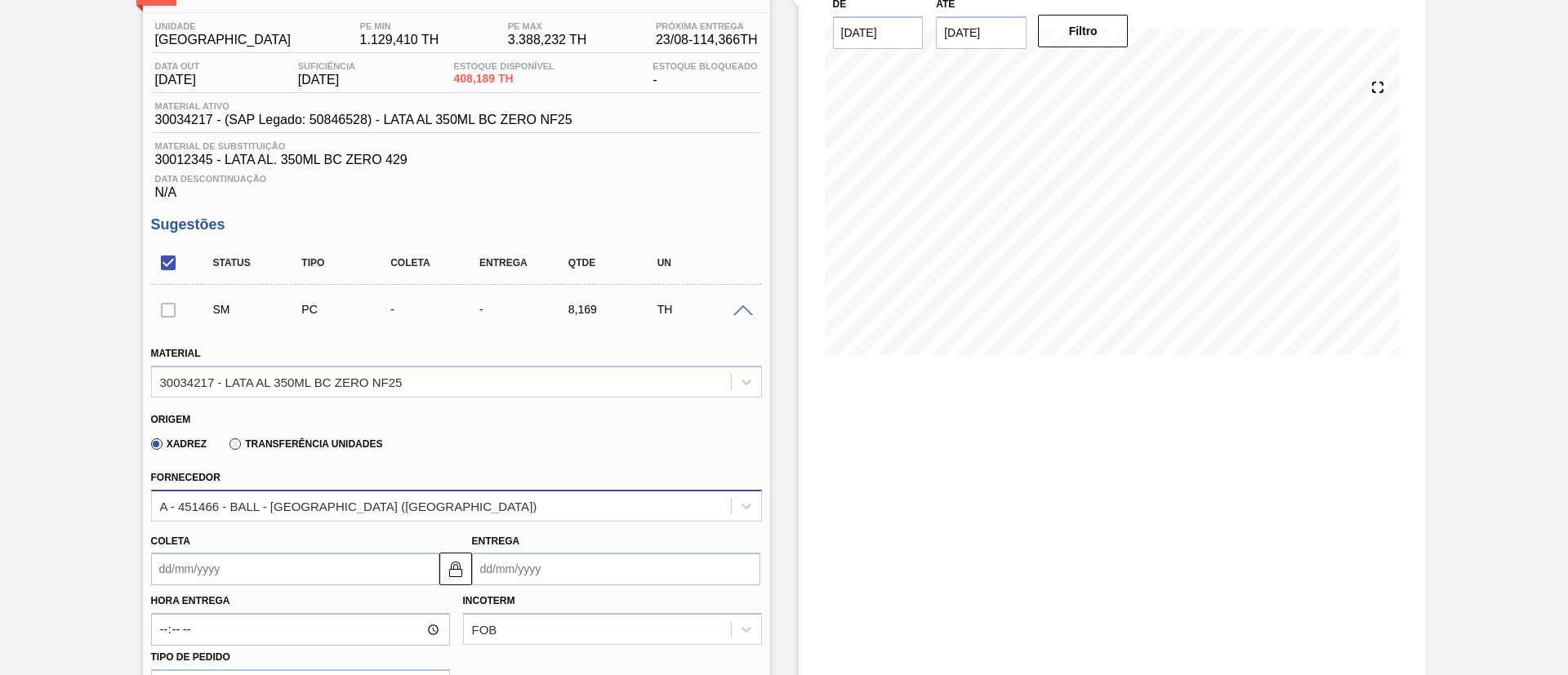
click at [452, 516] on div "A - 451466 - BALL - RECIFE (PE)" at bounding box center [441, 506] width 579 height 24
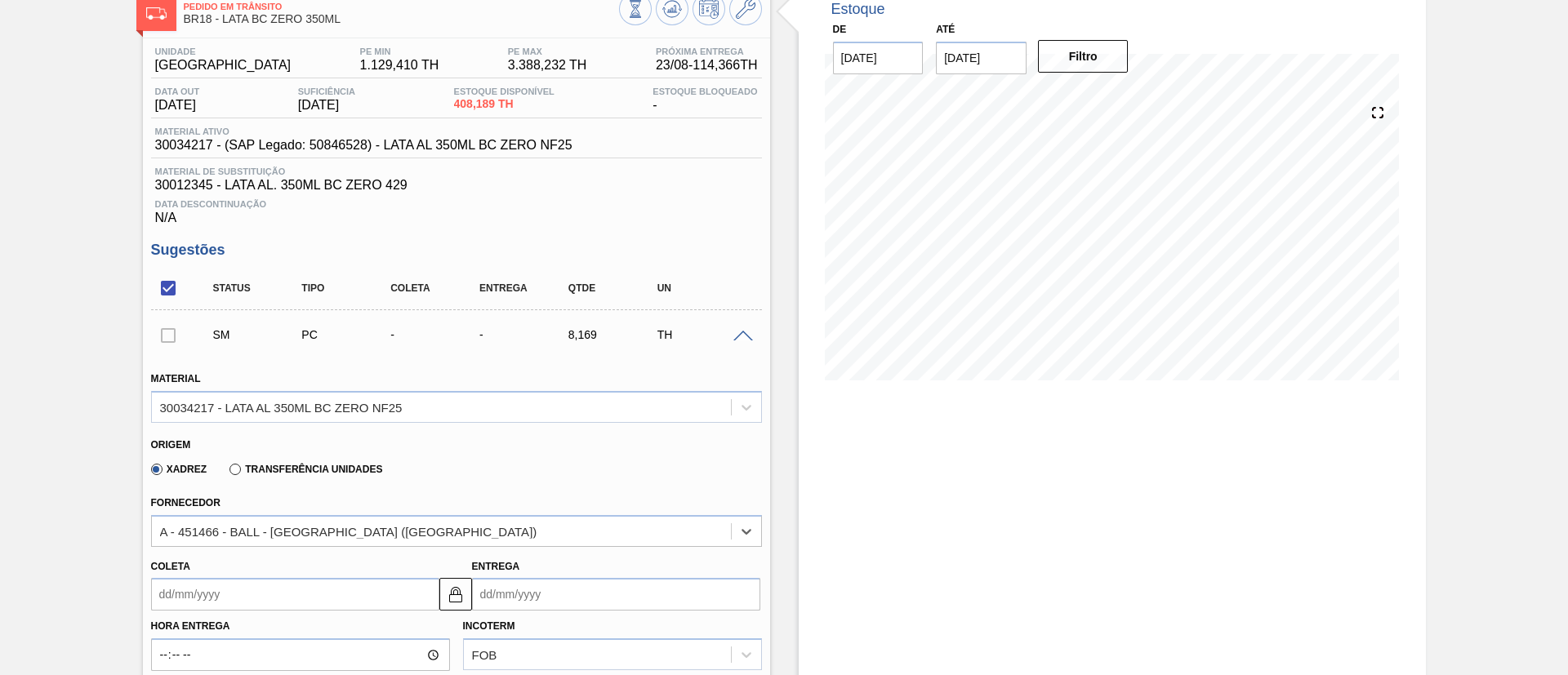
scroll to position [0, 0]
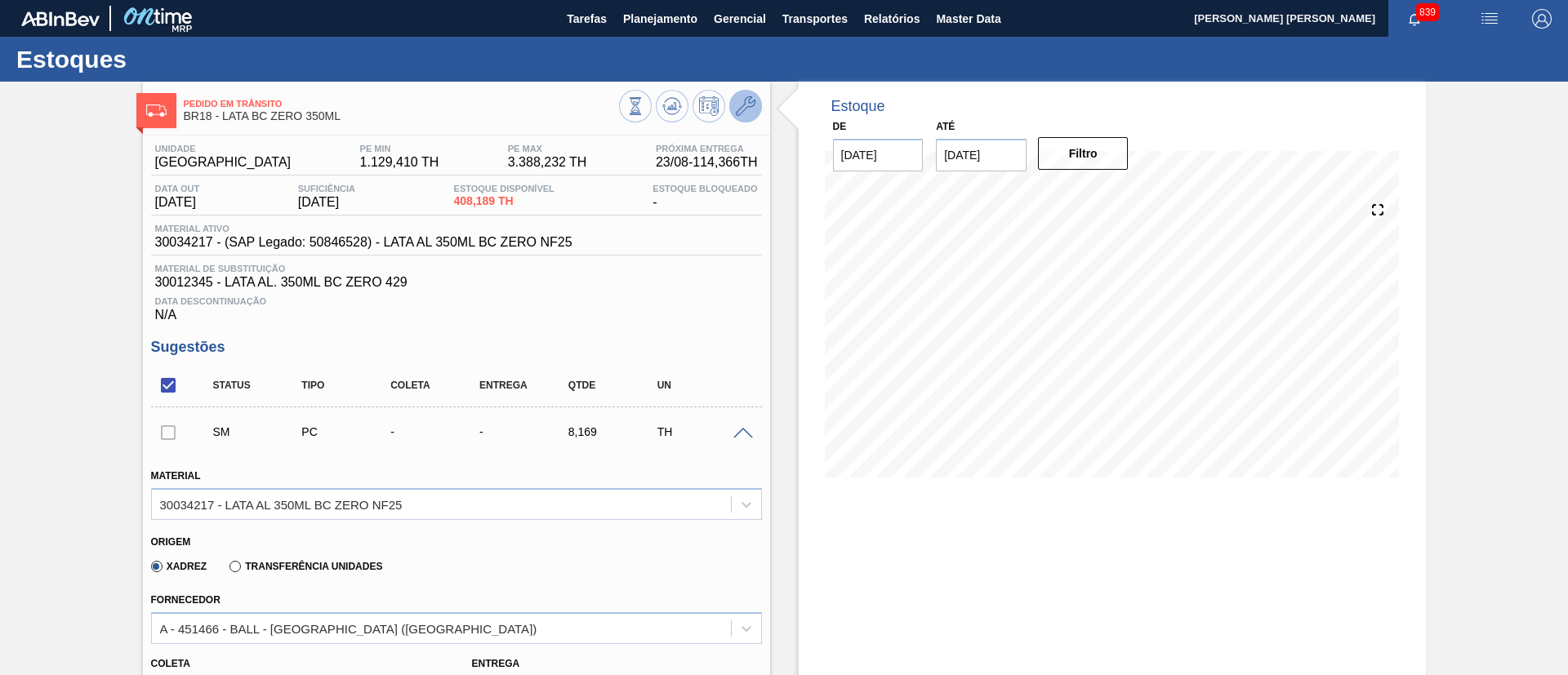
click at [745, 111] on icon at bounding box center [745, 106] width 20 height 20
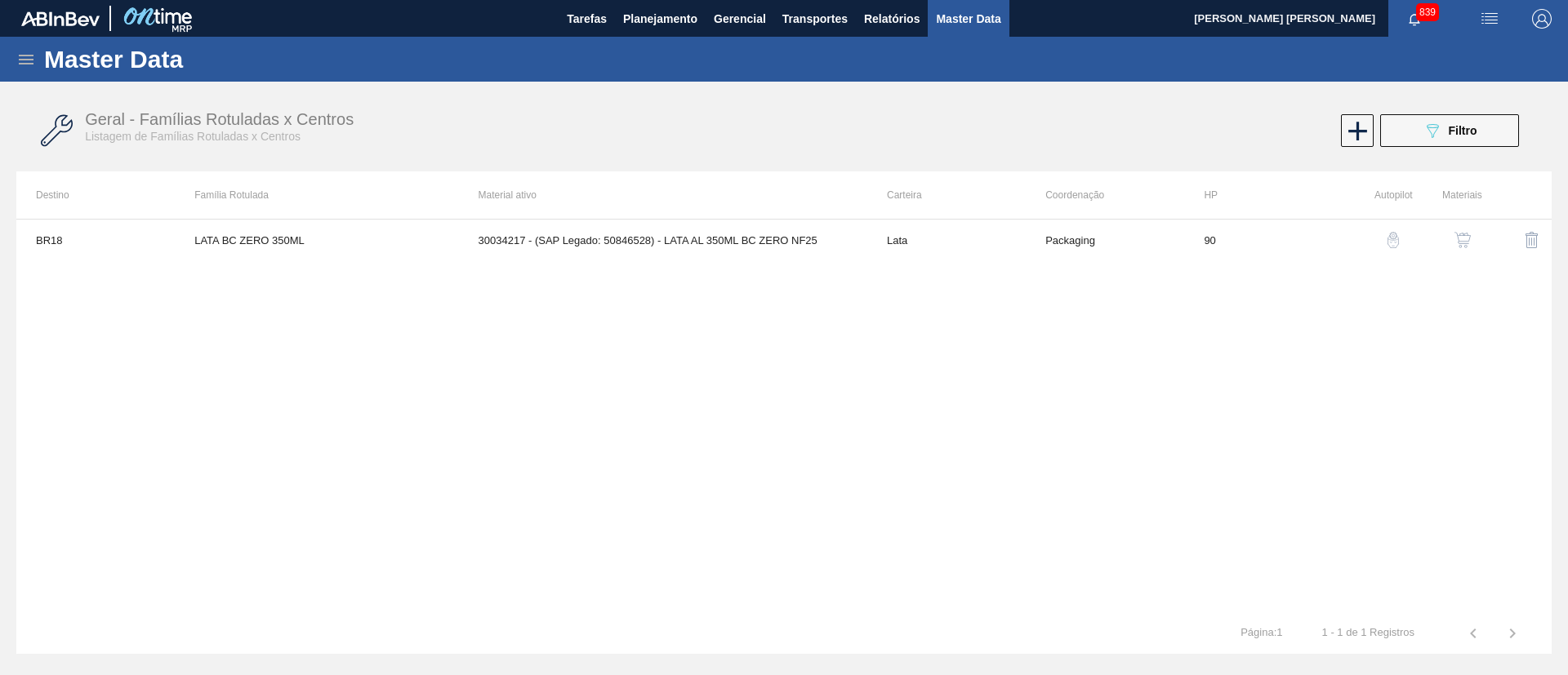
click at [1471, 234] on div "button" at bounding box center [1462, 239] width 20 height 16
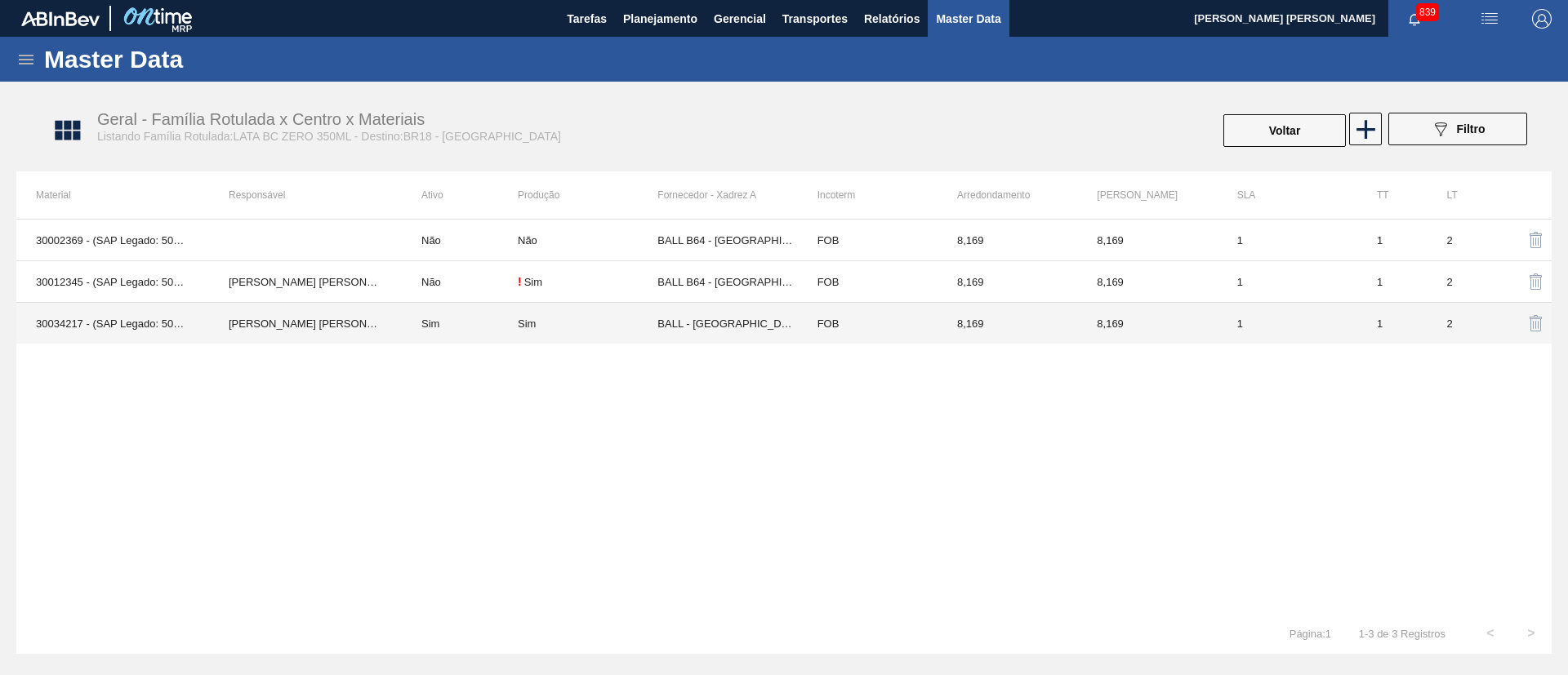
click at [565, 316] on td "Sim" at bounding box center [587, 323] width 139 height 42
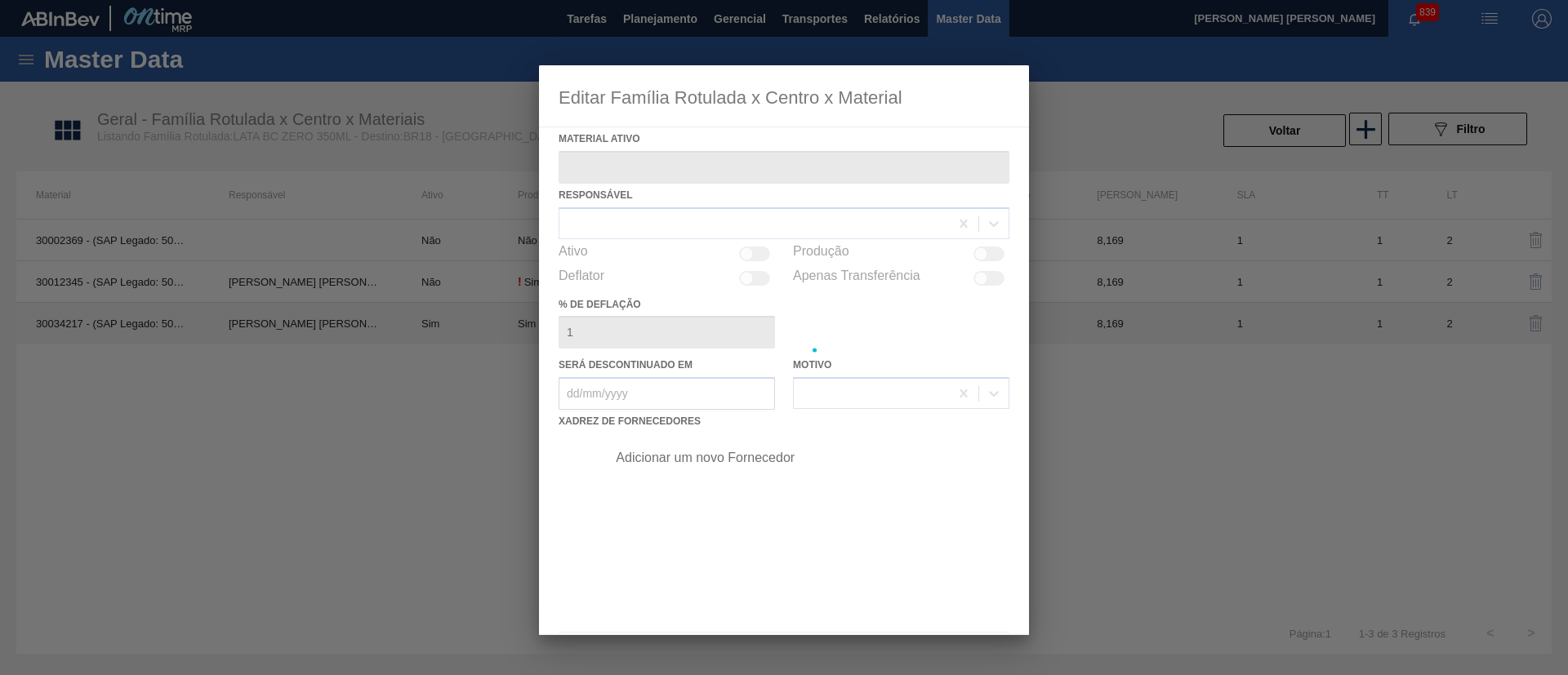
type ativo "30034217 - (SAP Legado: 50846528) - LATA AL 350ML BC ZERO NF25"
checkbox input "true"
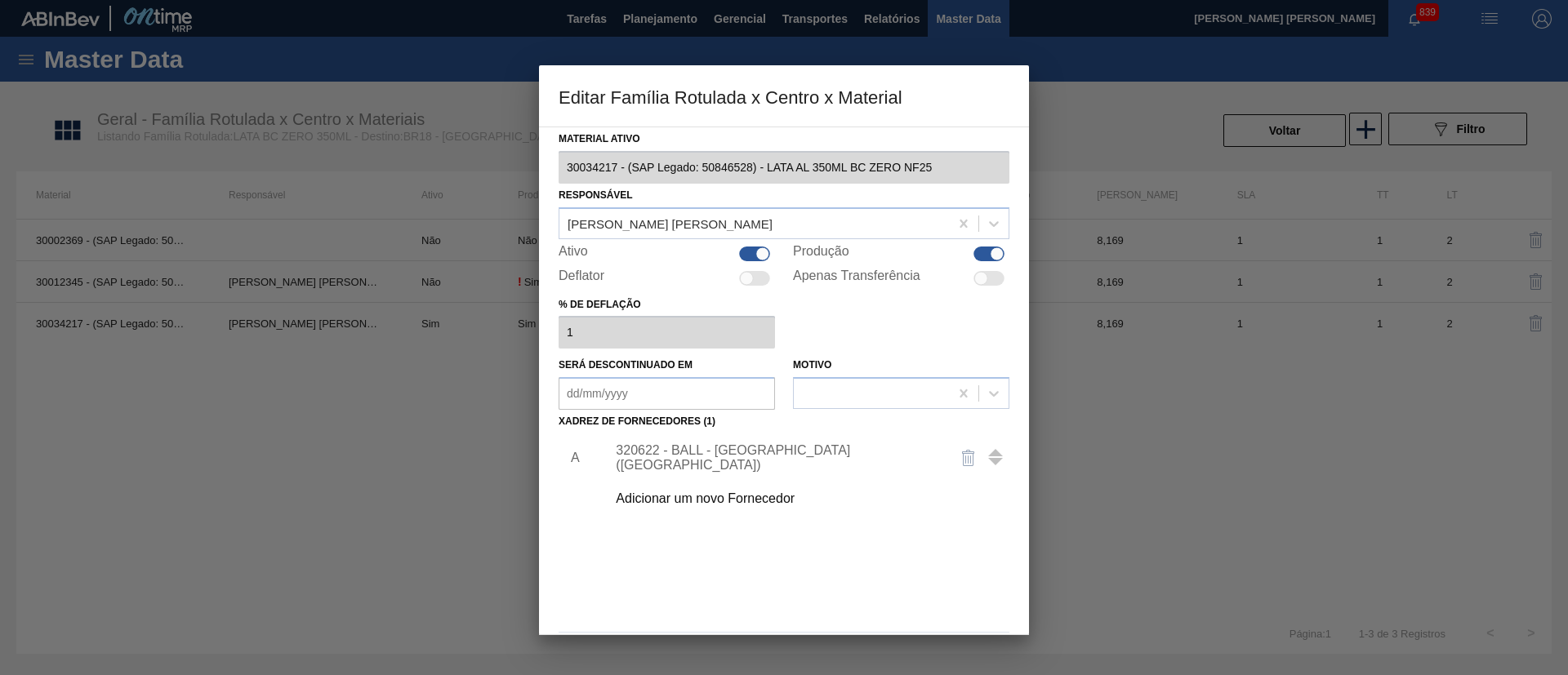
click at [707, 501] on div "Adicionar um novo Fornecedor" at bounding box center [776, 498] width 320 height 15
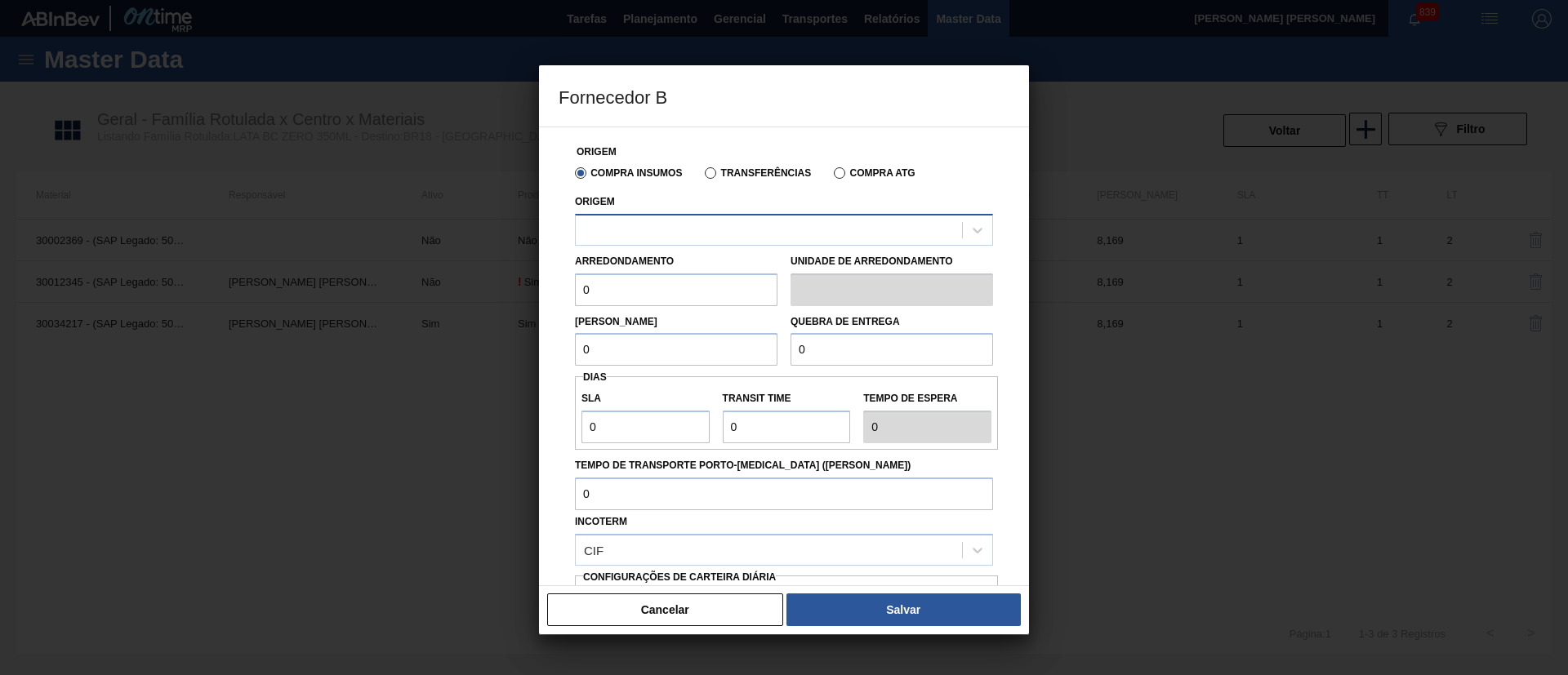
click at [666, 241] on div at bounding box center [784, 230] width 418 height 32
type input "e"
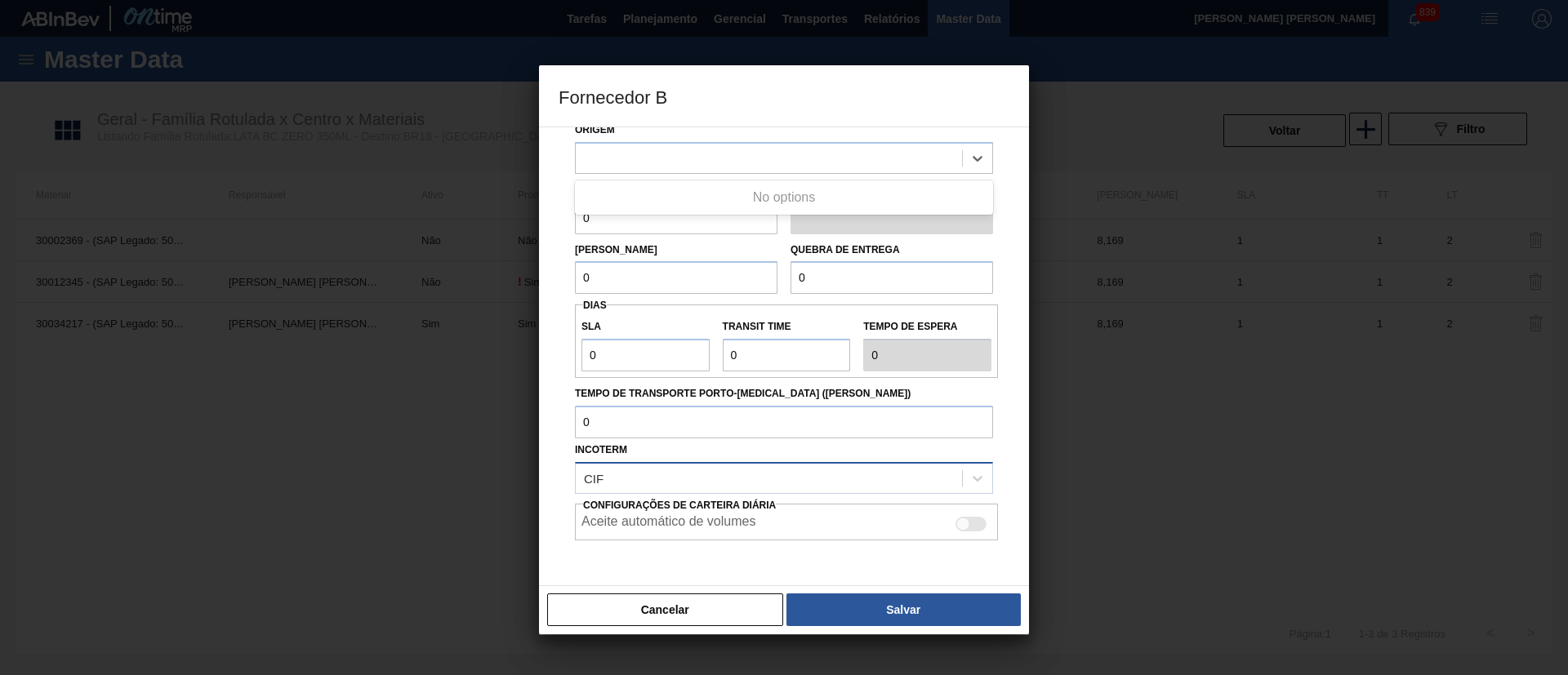
scroll to position [128, 0]
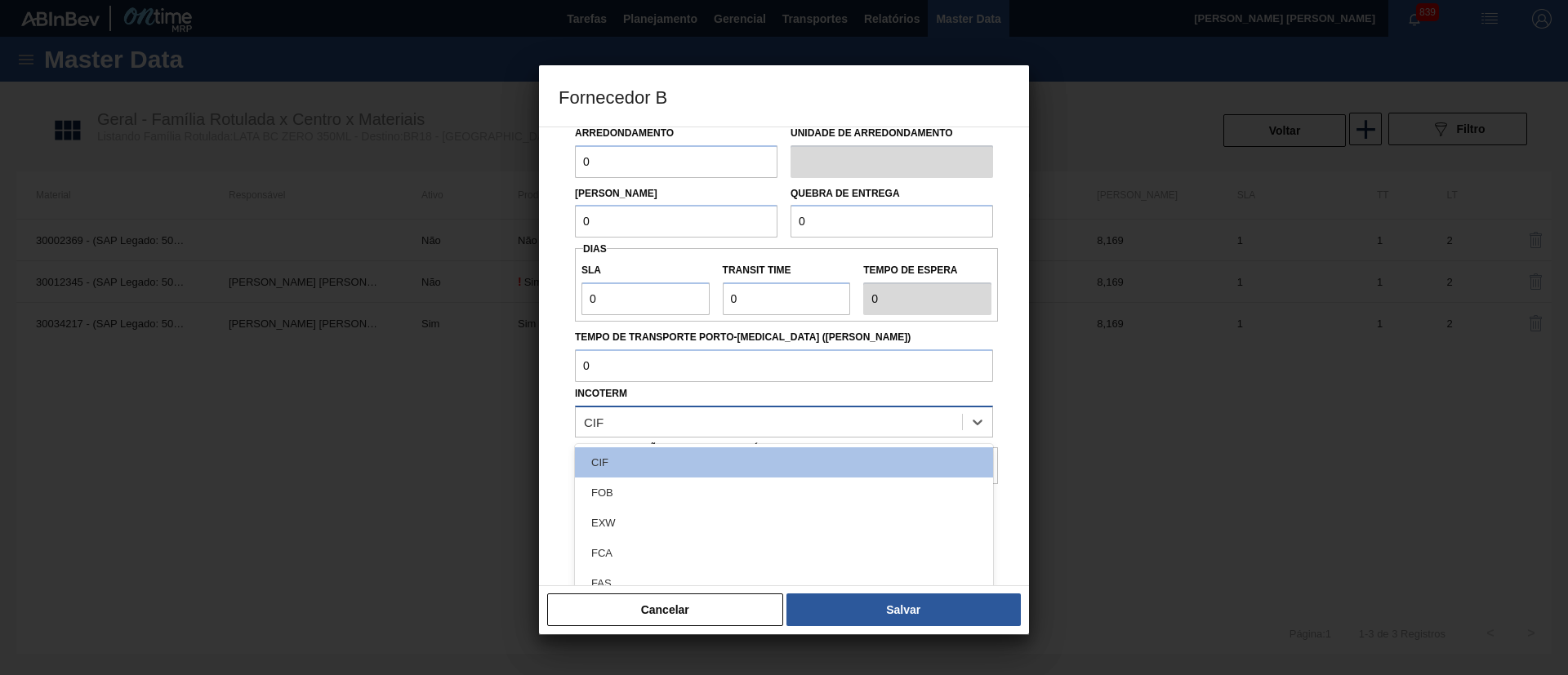
click at [719, 420] on div "CIF" at bounding box center [768, 421] width 386 height 24
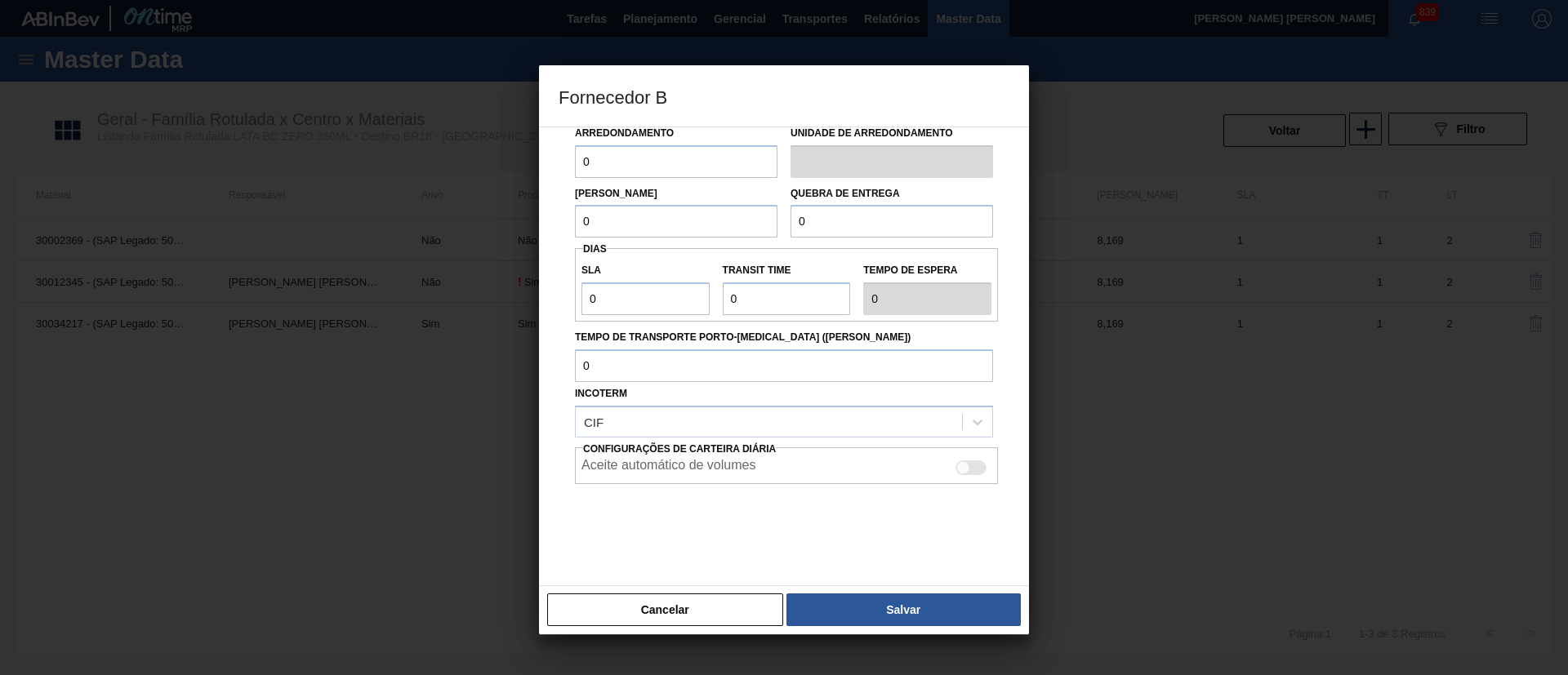
click at [469, 393] on div at bounding box center [784, 337] width 1568 height 675
click at [705, 414] on div "CIF" at bounding box center [768, 421] width 386 height 24
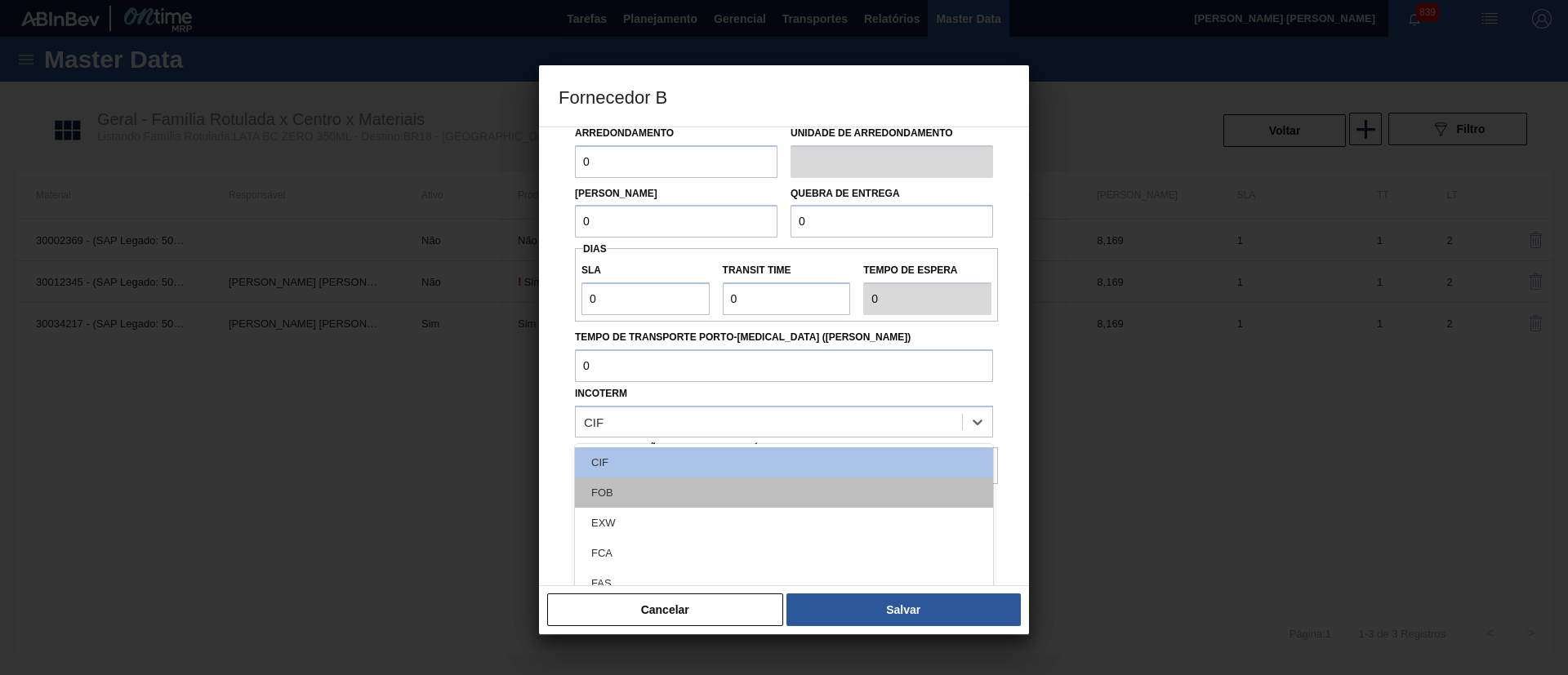
click at [658, 496] on div "FOB" at bounding box center [784, 492] width 418 height 30
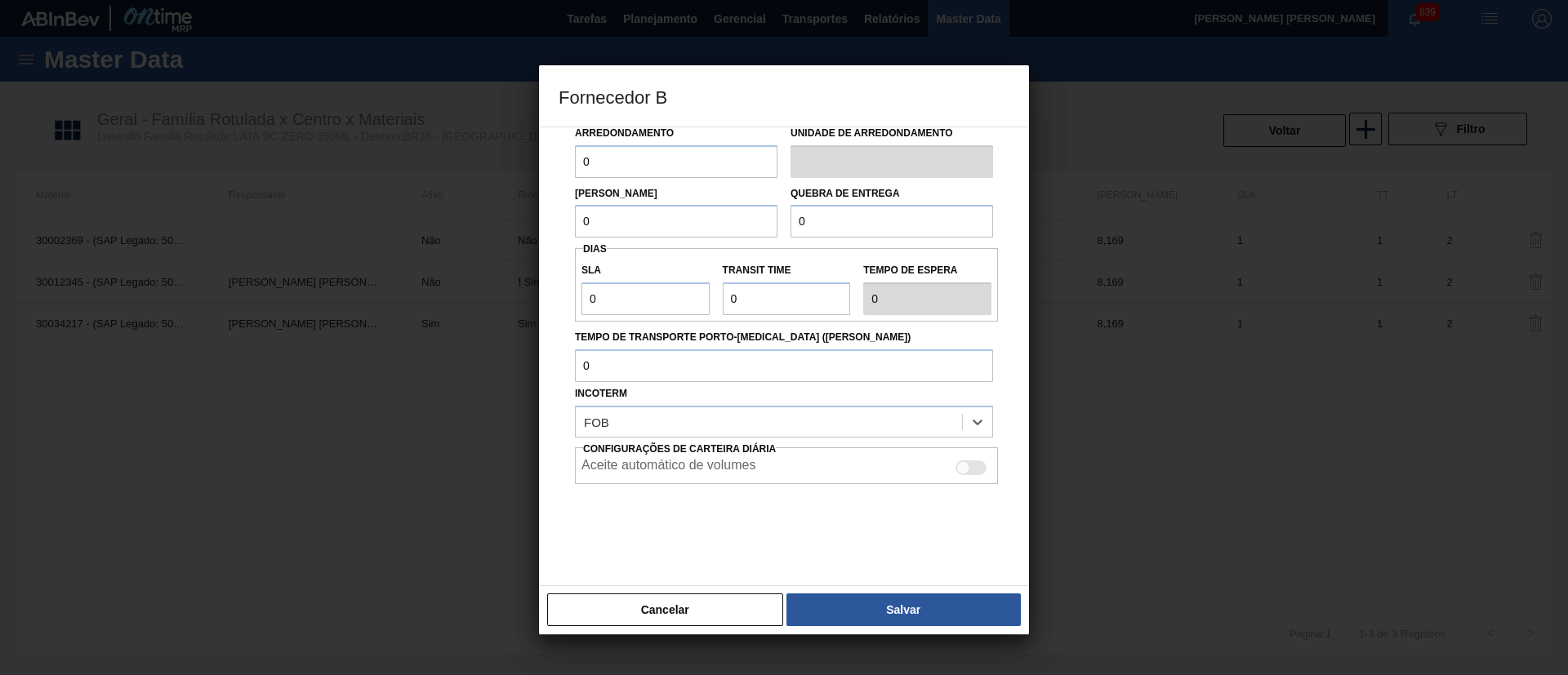
scroll to position [0, 0]
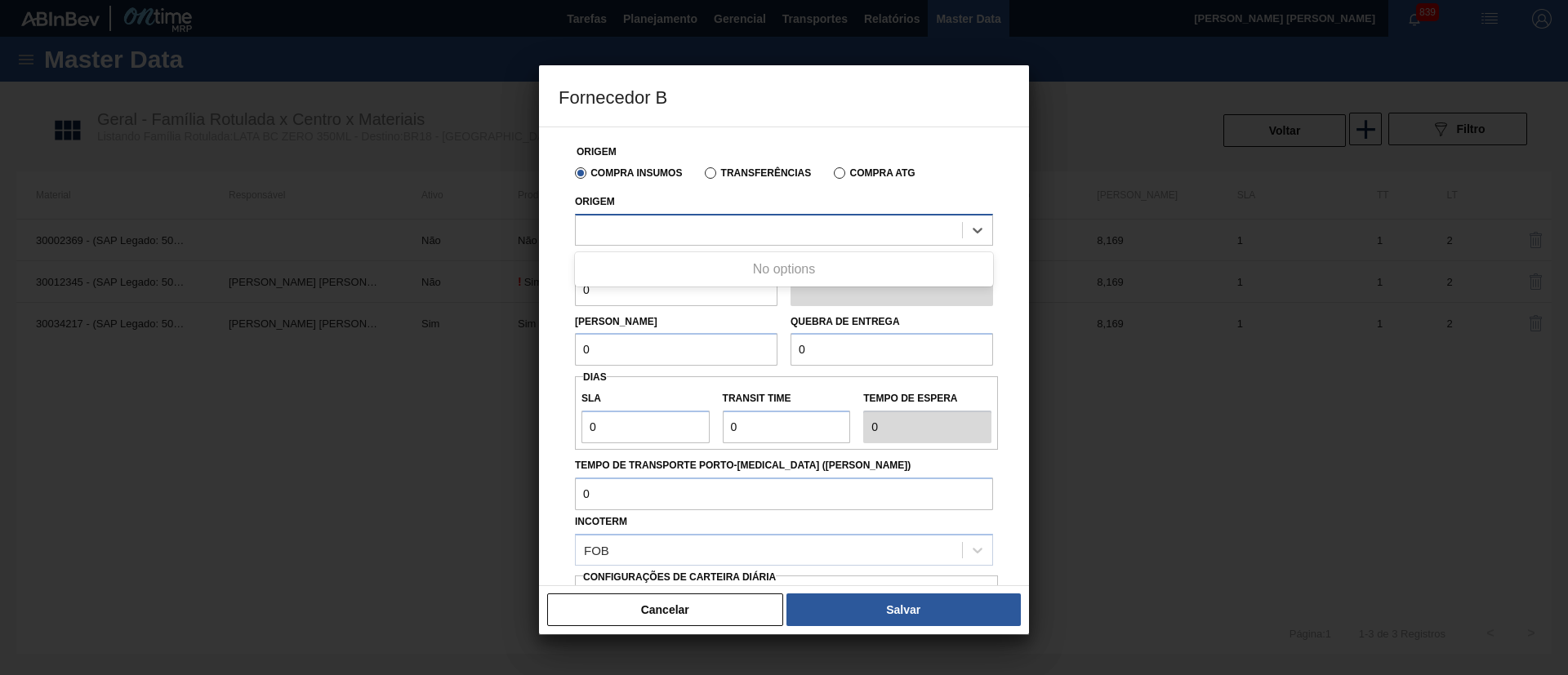
click at [670, 220] on div at bounding box center [768, 230] width 386 height 24
click at [443, 390] on div at bounding box center [784, 337] width 1568 height 675
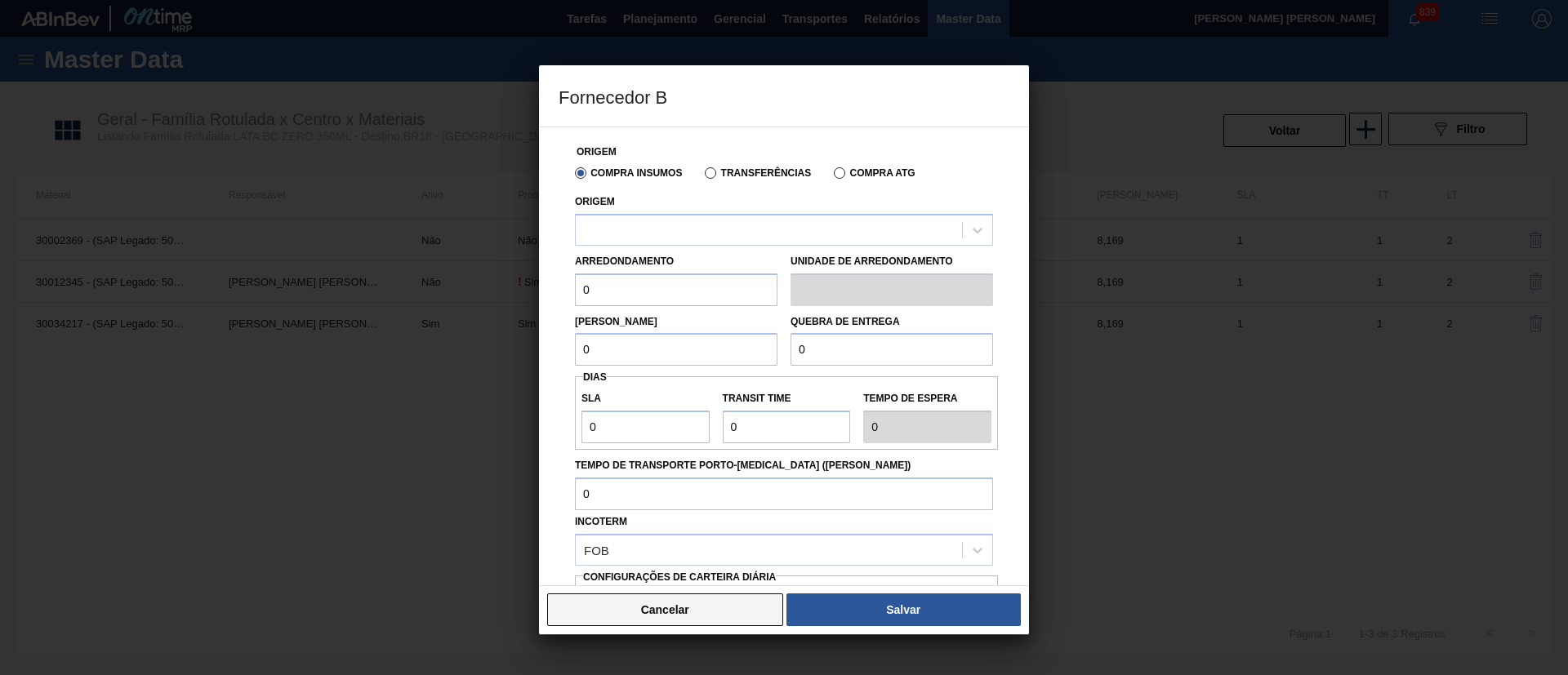
click at [607, 594] on button "Cancelar" at bounding box center [666, 609] width 236 height 33
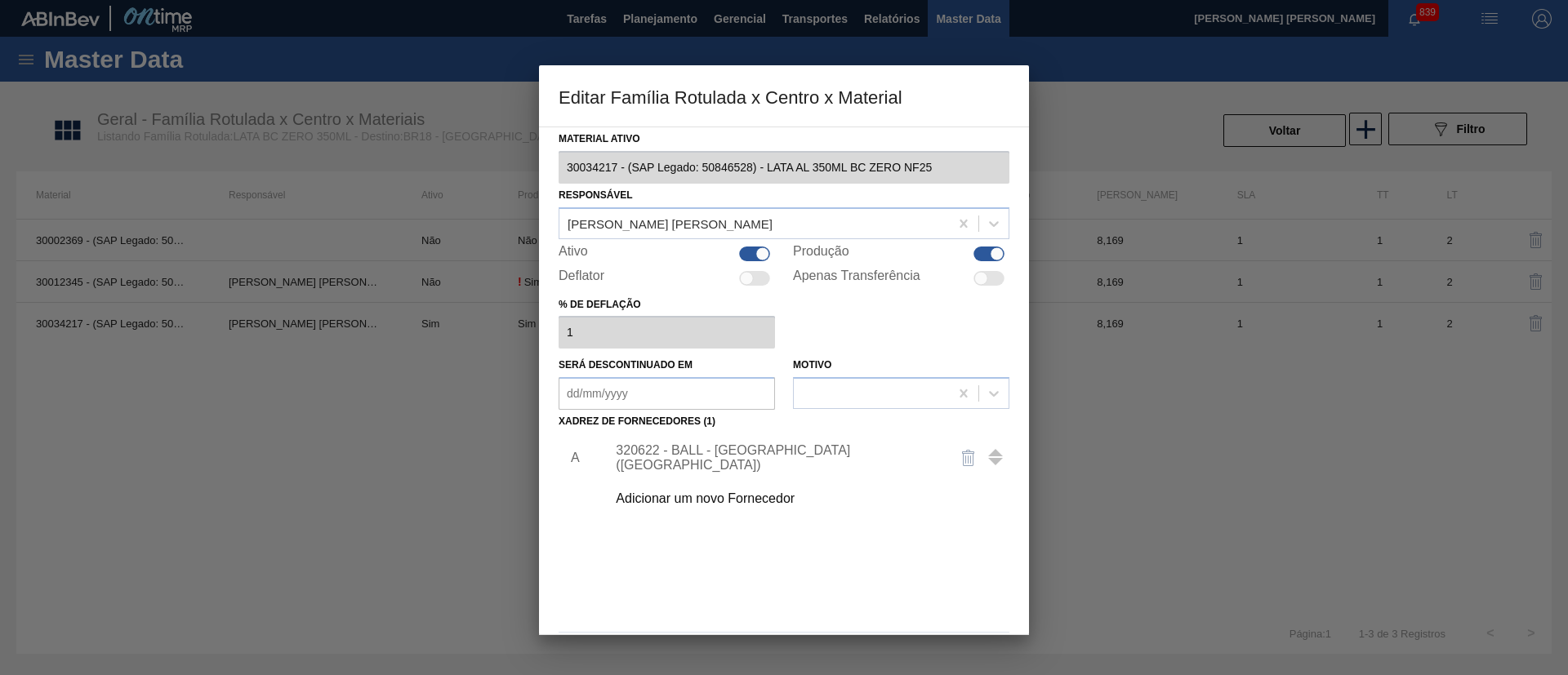
click at [398, 381] on div at bounding box center [784, 337] width 1568 height 675
click at [303, 452] on div at bounding box center [784, 337] width 1568 height 675
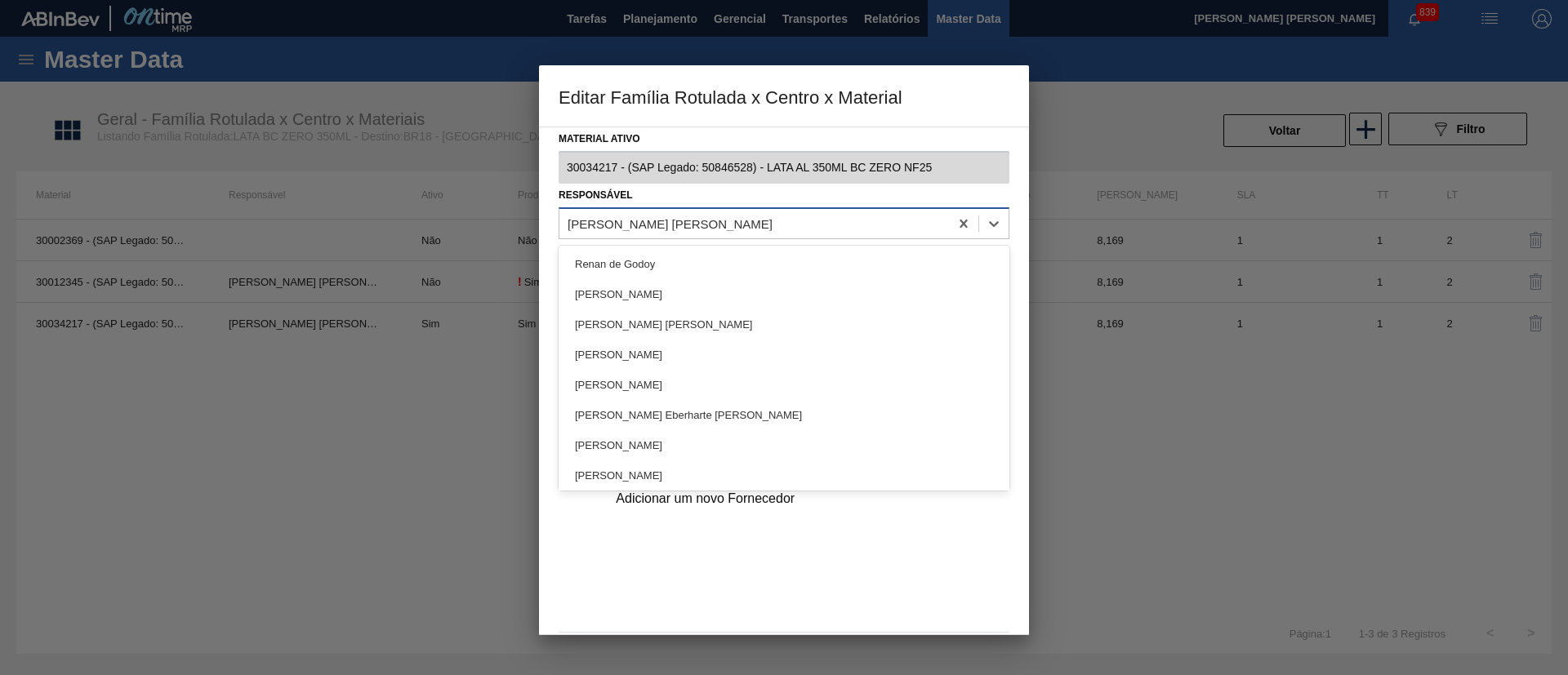
click at [688, 233] on div "[PERSON_NAME] [PERSON_NAME]" at bounding box center [753, 223] width 390 height 24
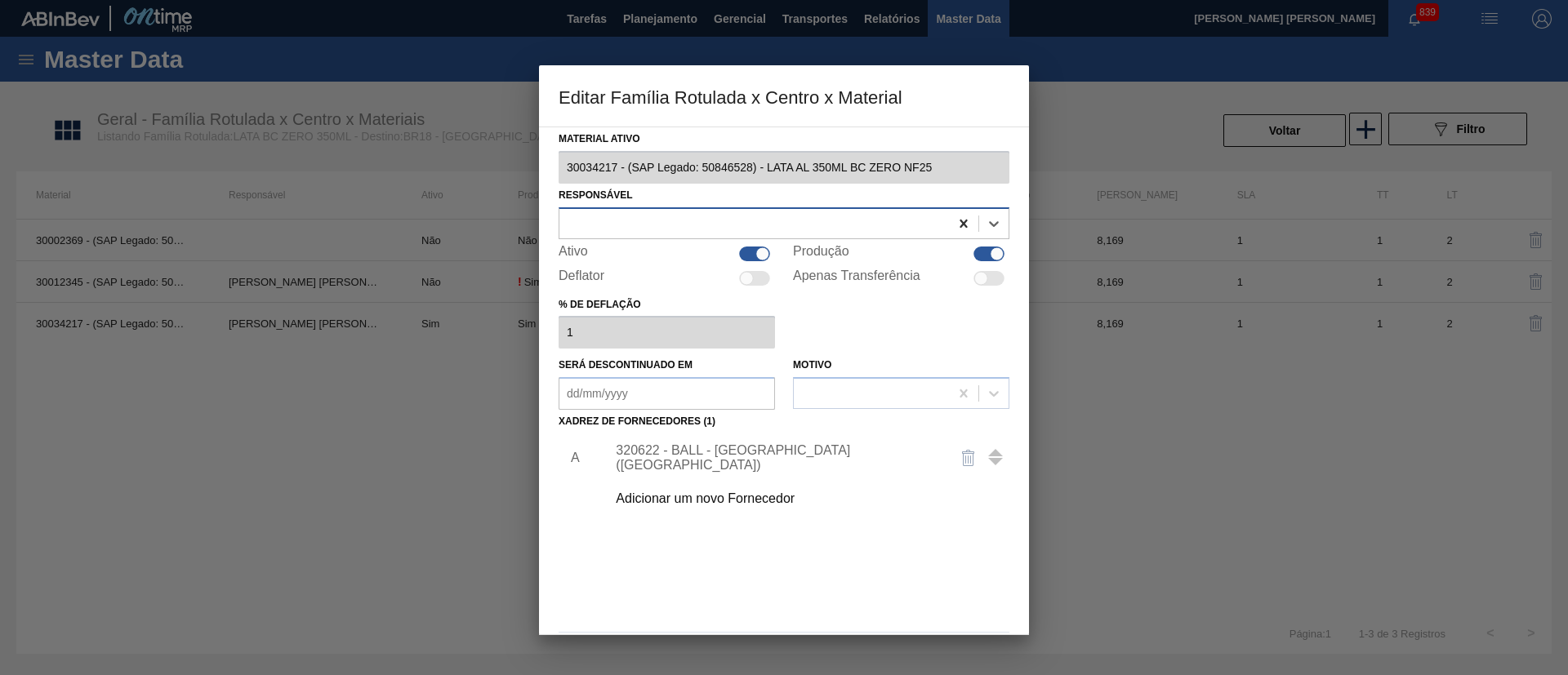
click at [962, 228] on icon at bounding box center [964, 224] width 16 height 16
click at [710, 494] on div "Adicionar um novo Fornecedor" at bounding box center [776, 498] width 320 height 15
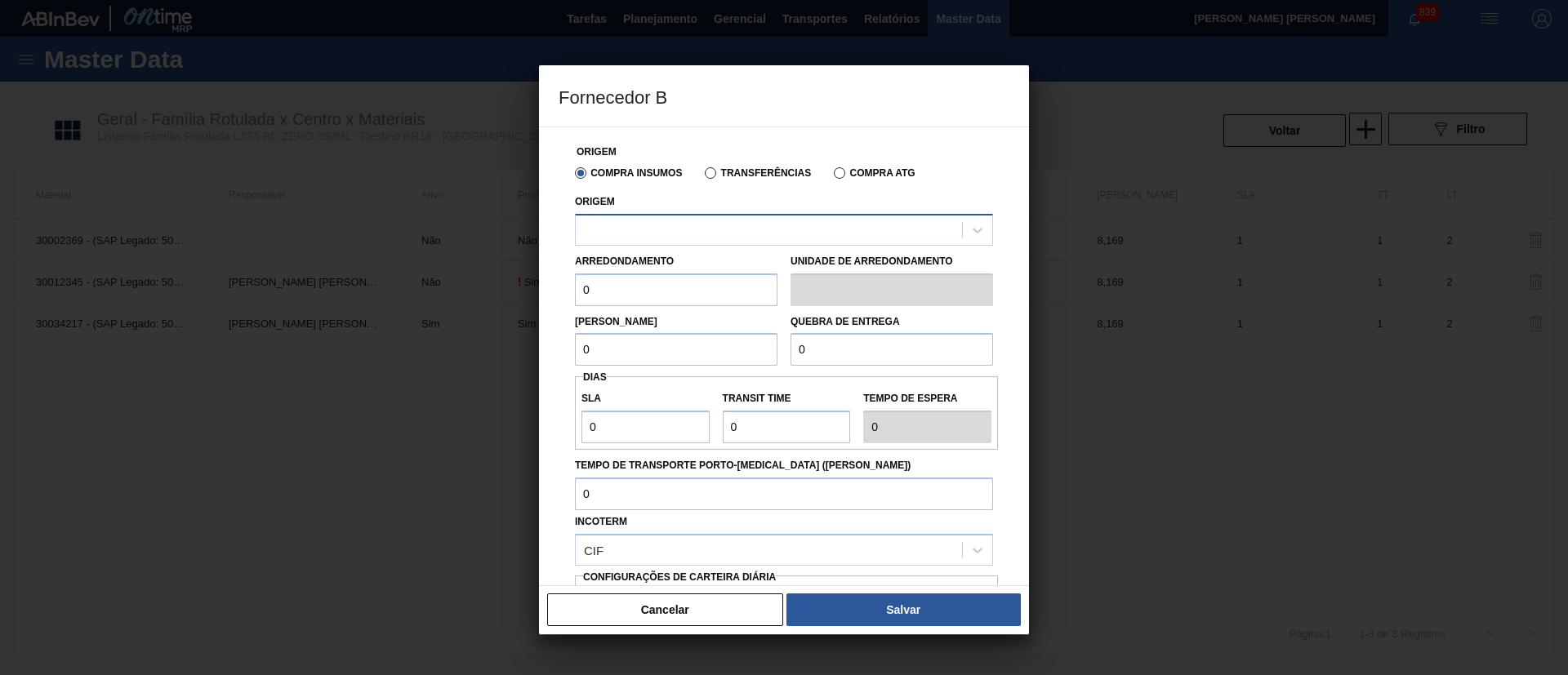
click at [664, 232] on div at bounding box center [768, 230] width 386 height 24
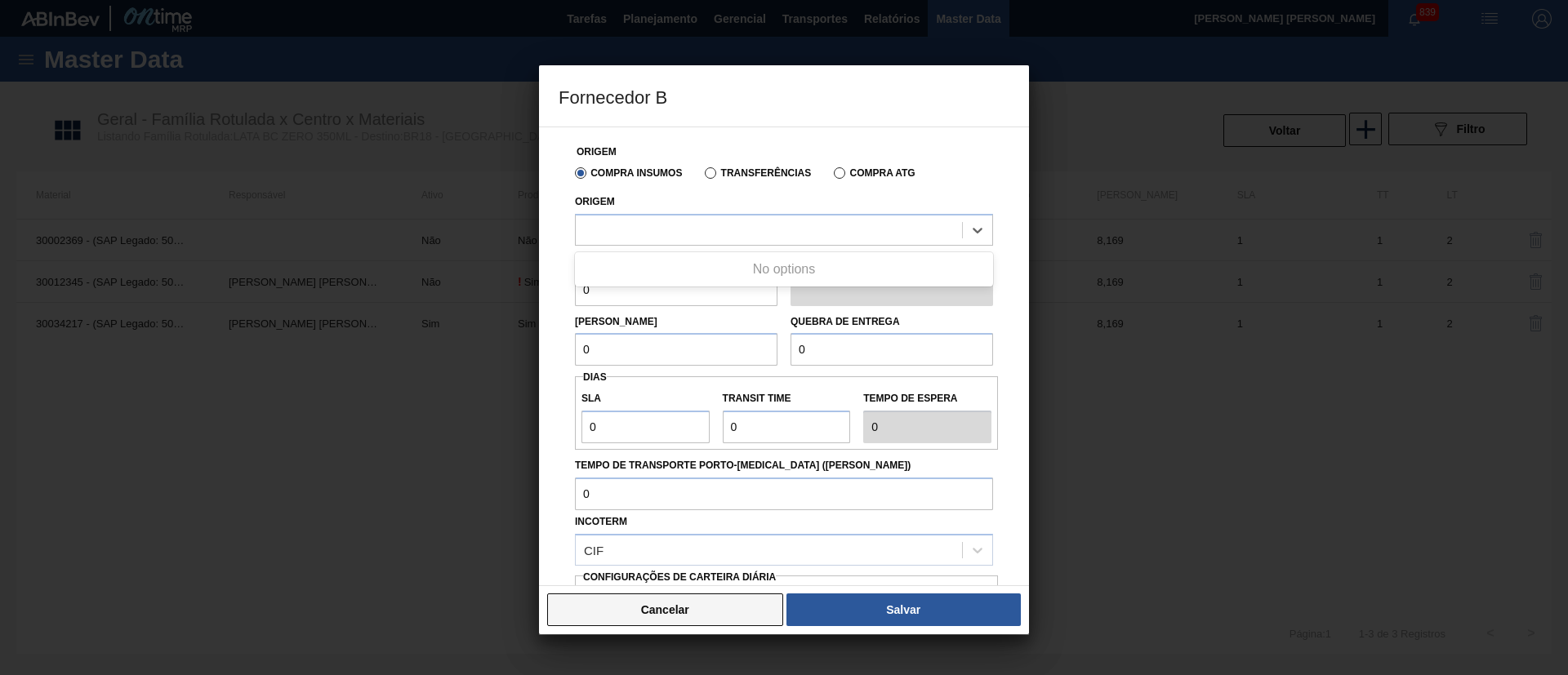
click at [681, 615] on button "Cancelar" at bounding box center [666, 609] width 236 height 33
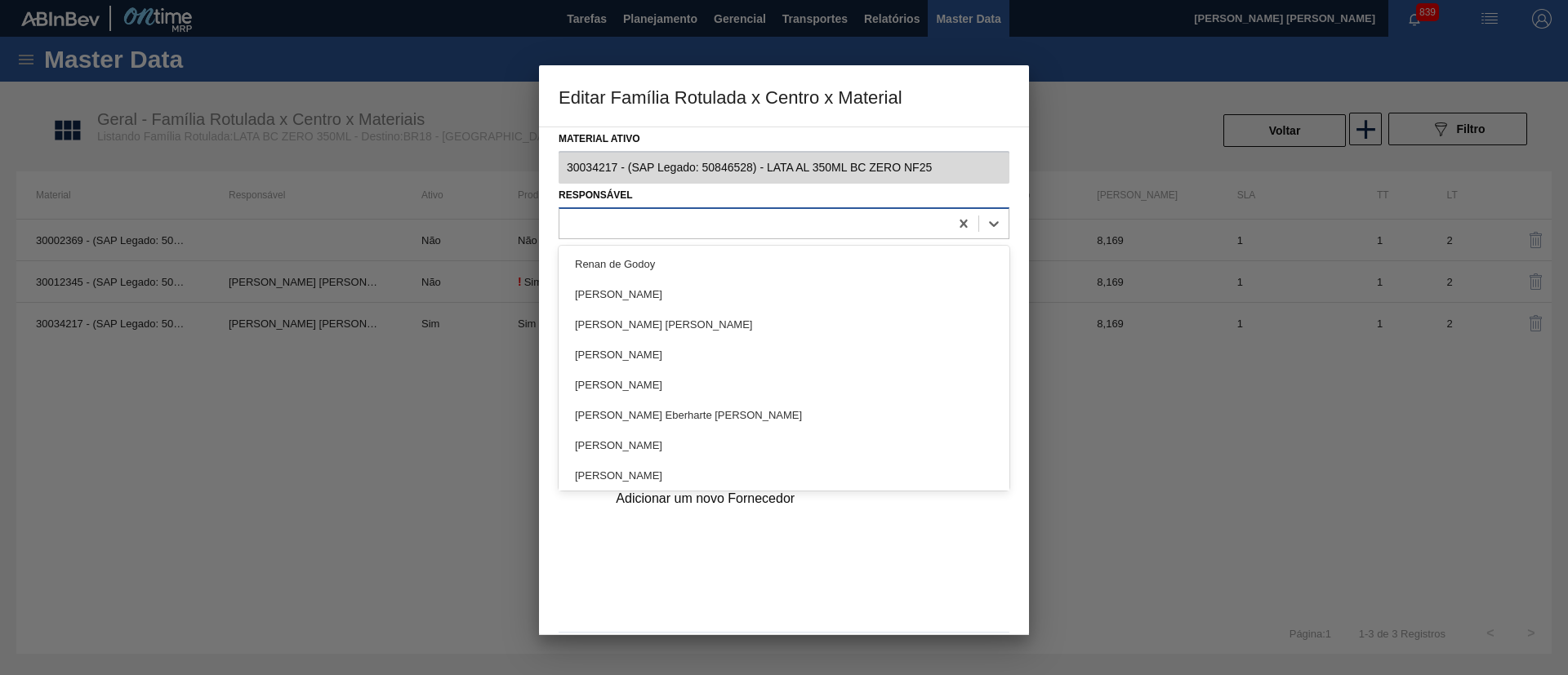
click at [672, 208] on div at bounding box center [784, 224] width 451 height 32
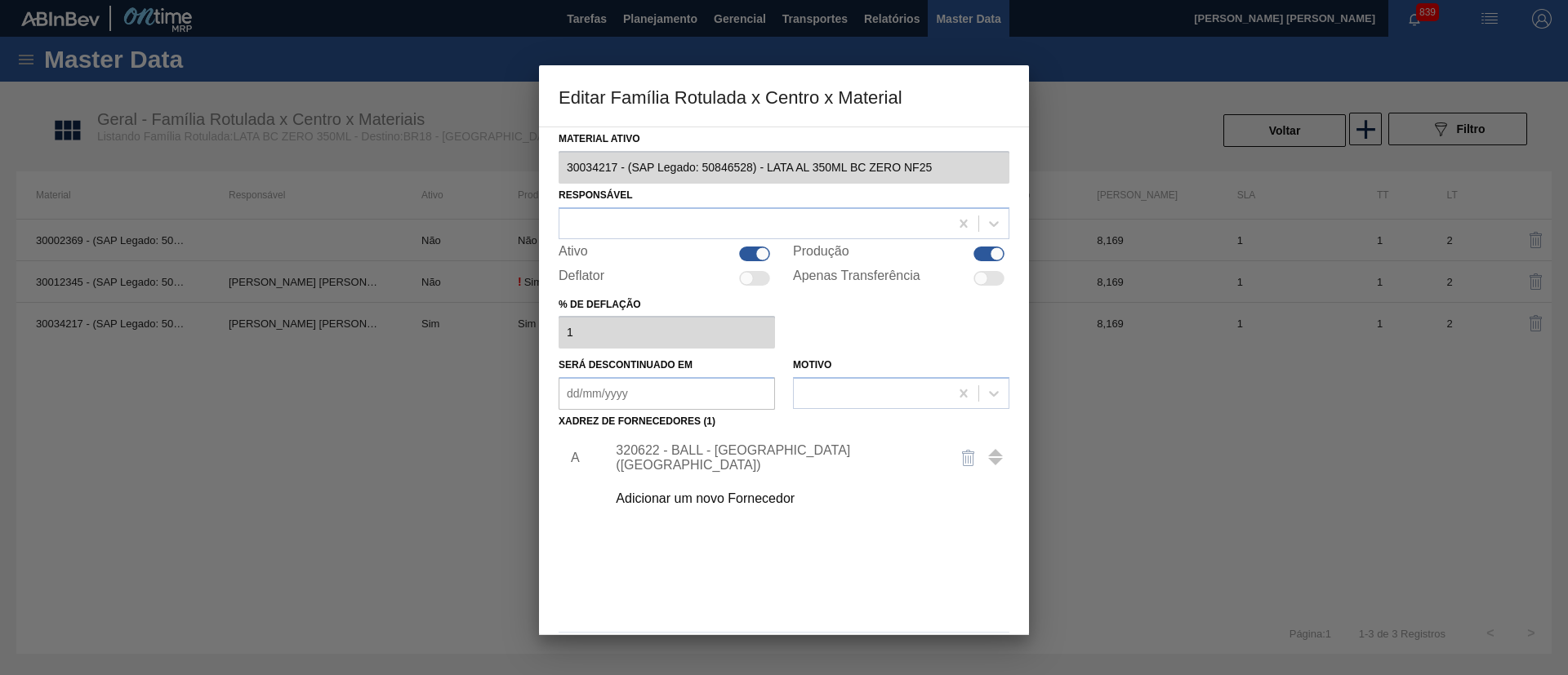
click at [429, 394] on div at bounding box center [784, 337] width 1568 height 675
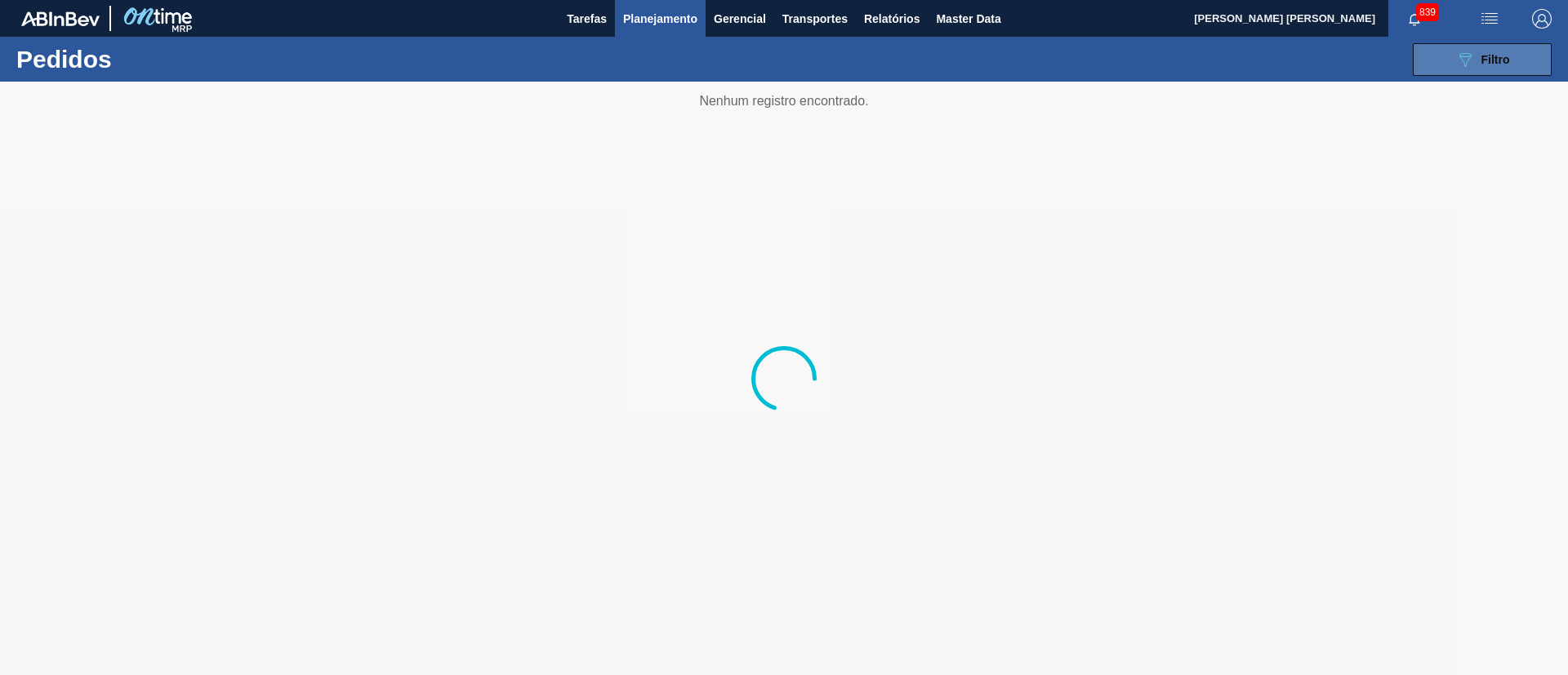
click at [1477, 59] on div "089F7B8B-B2A5-4AFE-B5C0-19BA573D28AC Filtro" at bounding box center [1483, 59] width 55 height 20
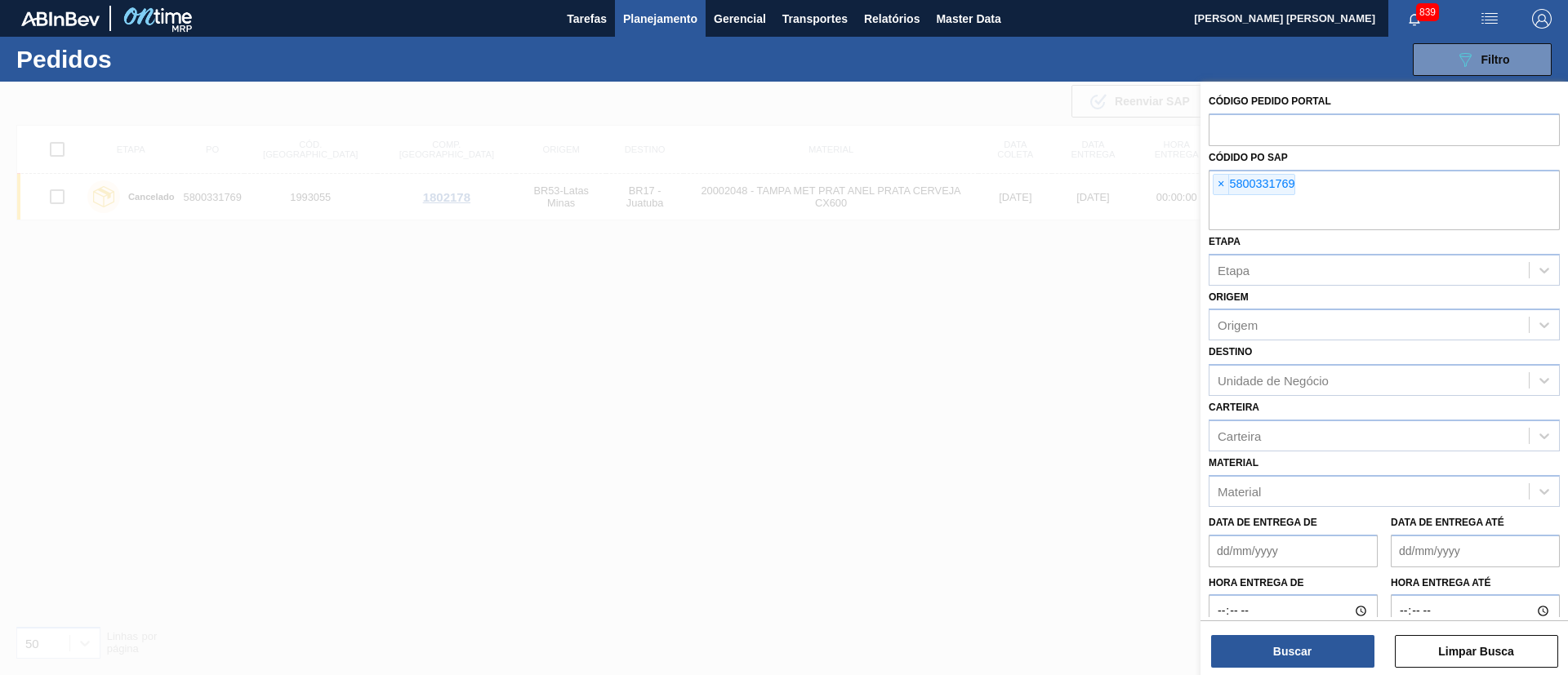
click at [1222, 190] on span "×" at bounding box center [1221, 184] width 15 height 20
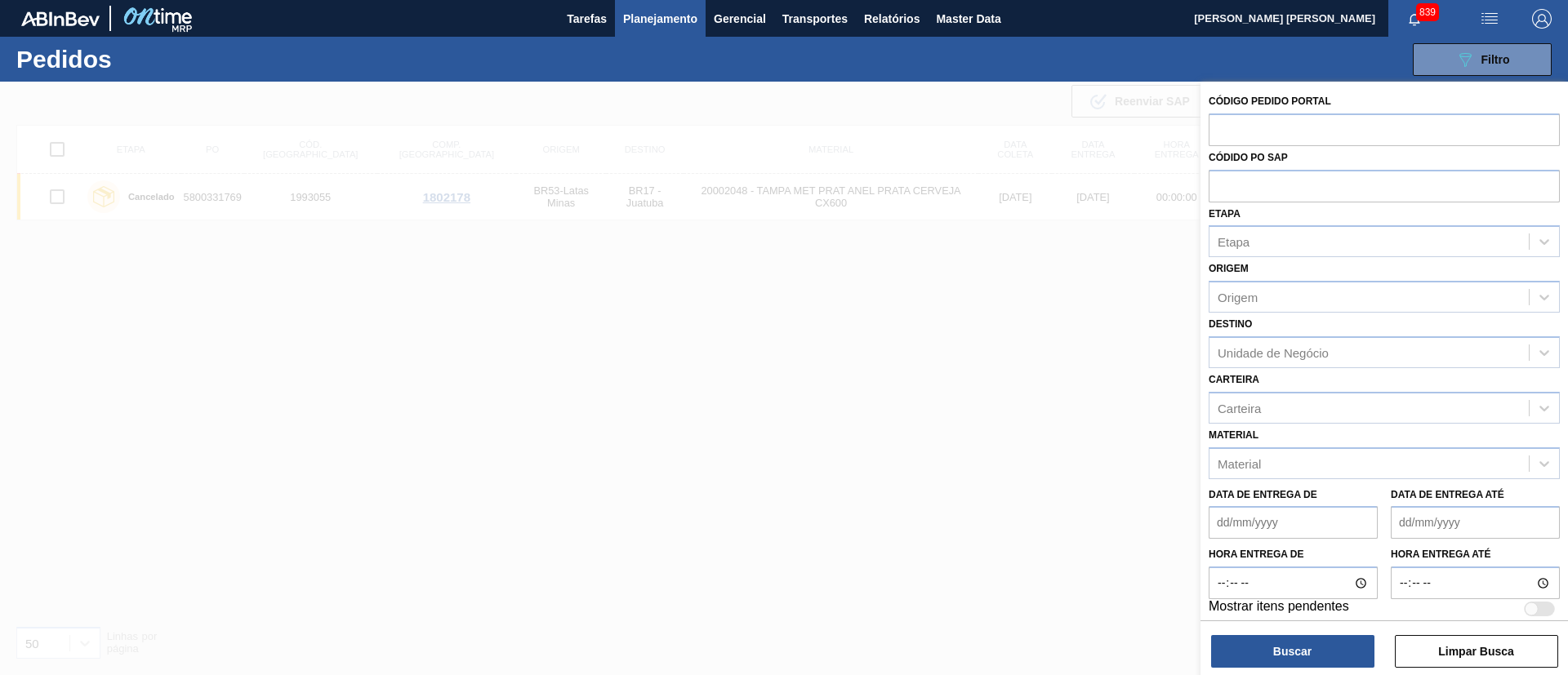
paste input "5700903708"
type input "5700903708"
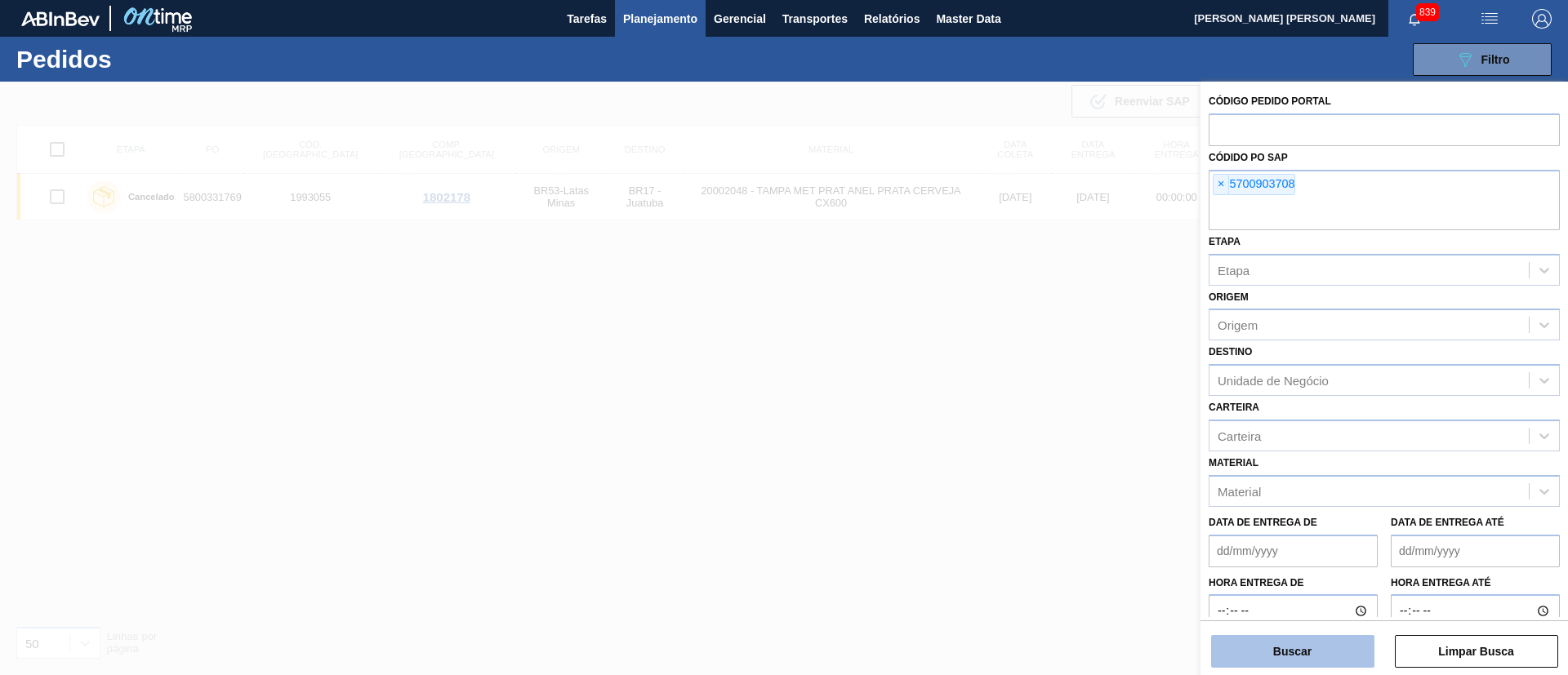
click at [1299, 649] on button "Buscar" at bounding box center [1293, 651] width 163 height 33
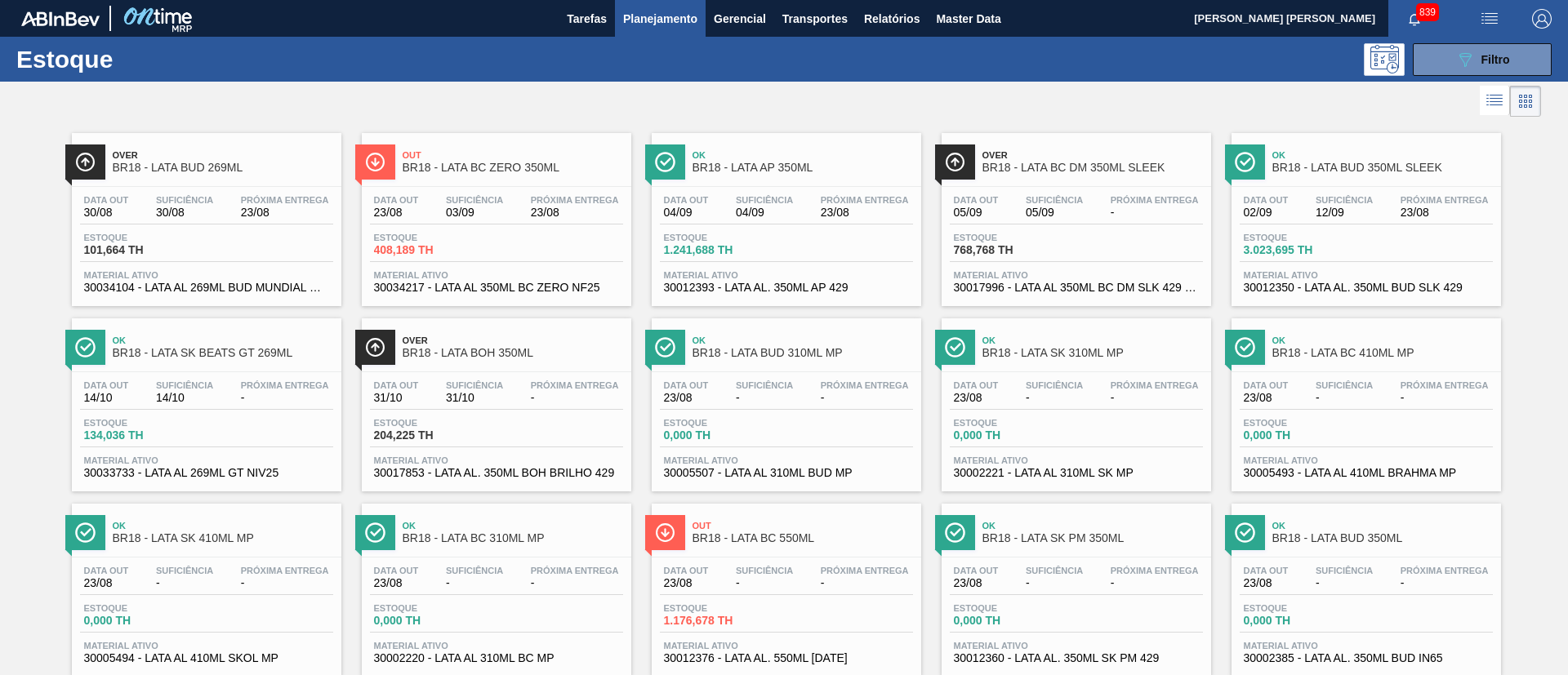
click at [461, 236] on span "Estoque" at bounding box center [430, 237] width 114 height 10
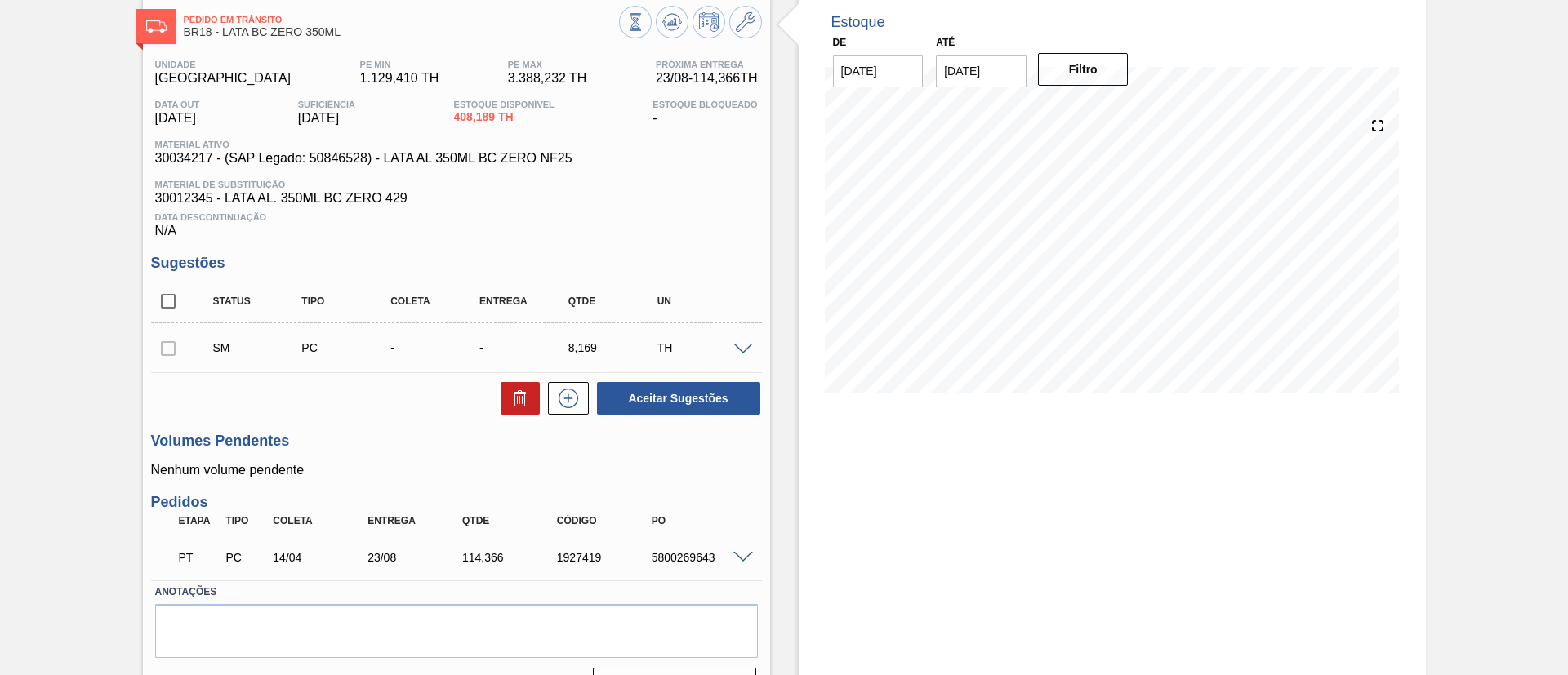
scroll to position [122, 0]
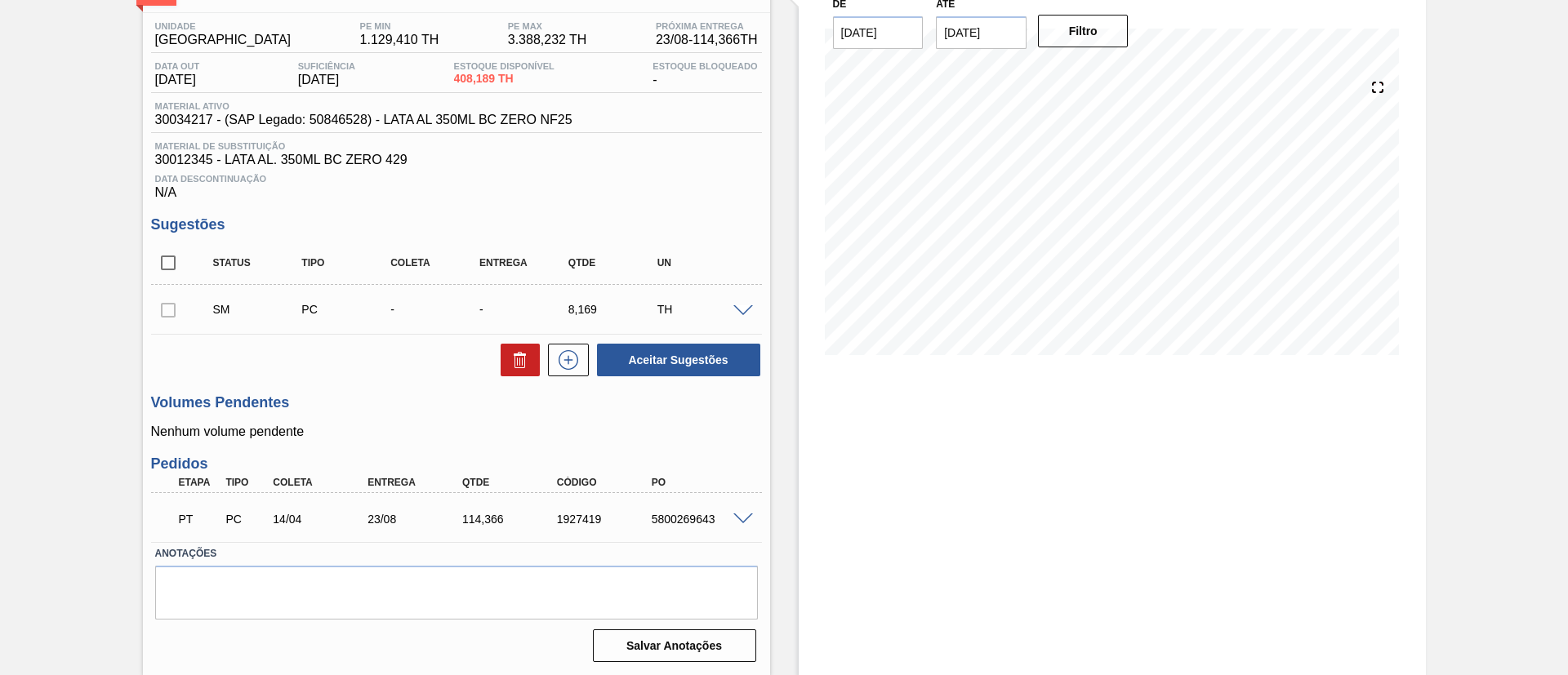
click at [741, 310] on span at bounding box center [743, 311] width 20 height 12
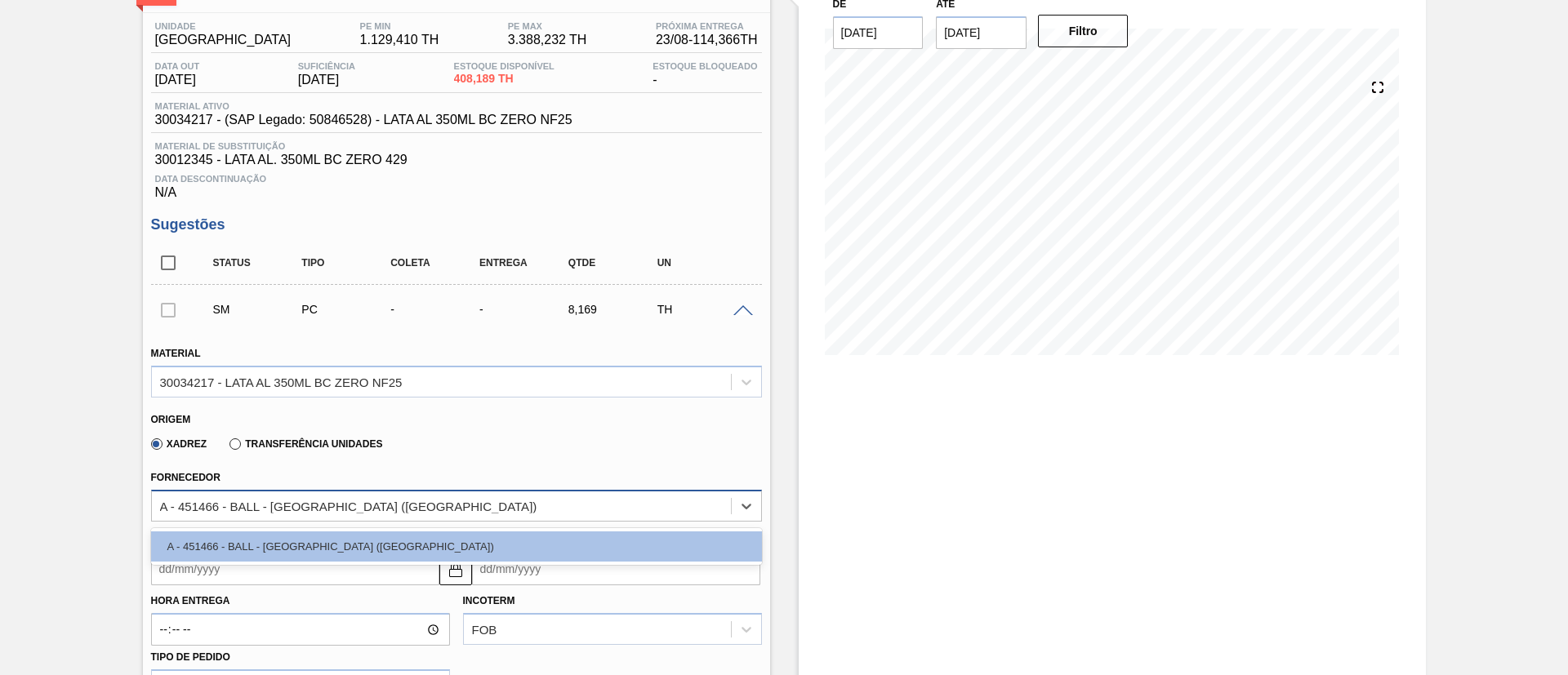
click at [374, 498] on div "A - 451466 - BALL - RECIFE (PE)" at bounding box center [441, 506] width 579 height 24
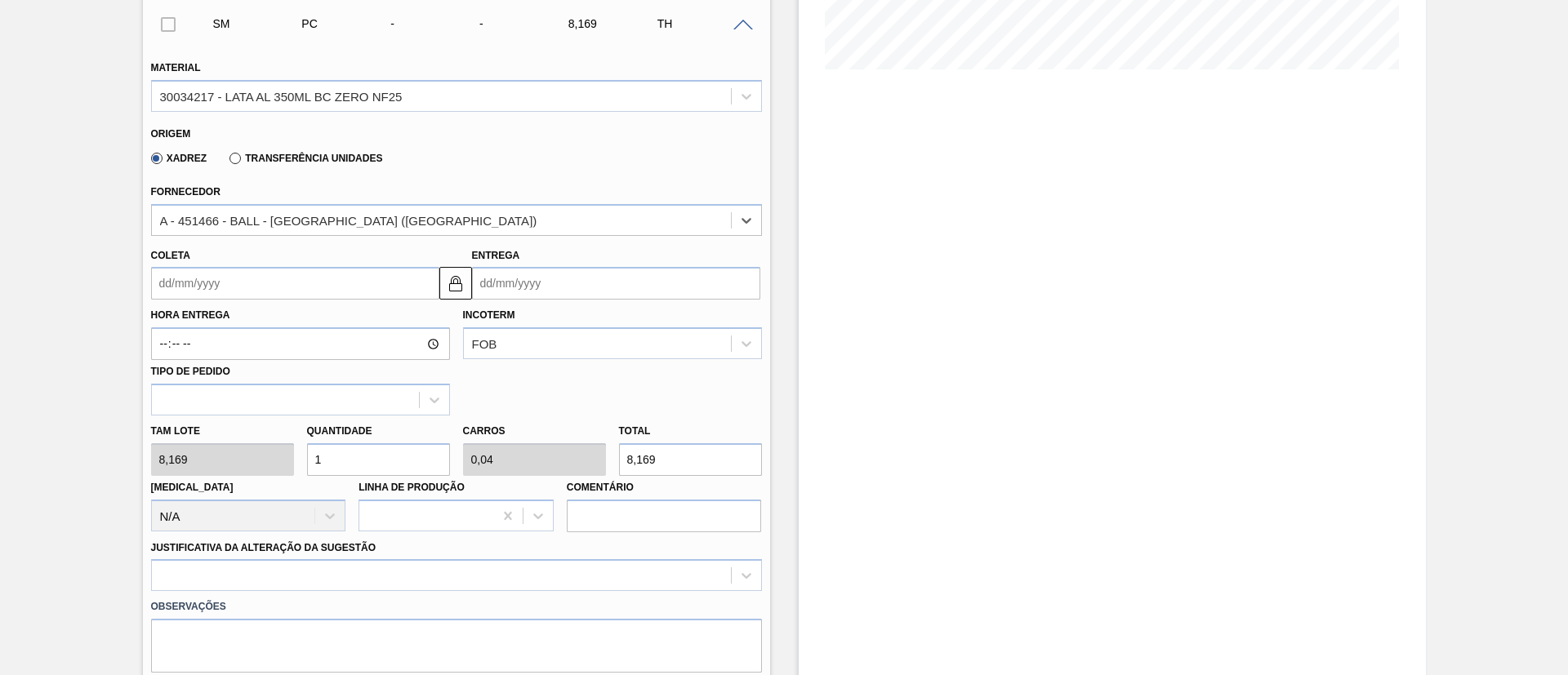
scroll to position [0, 0]
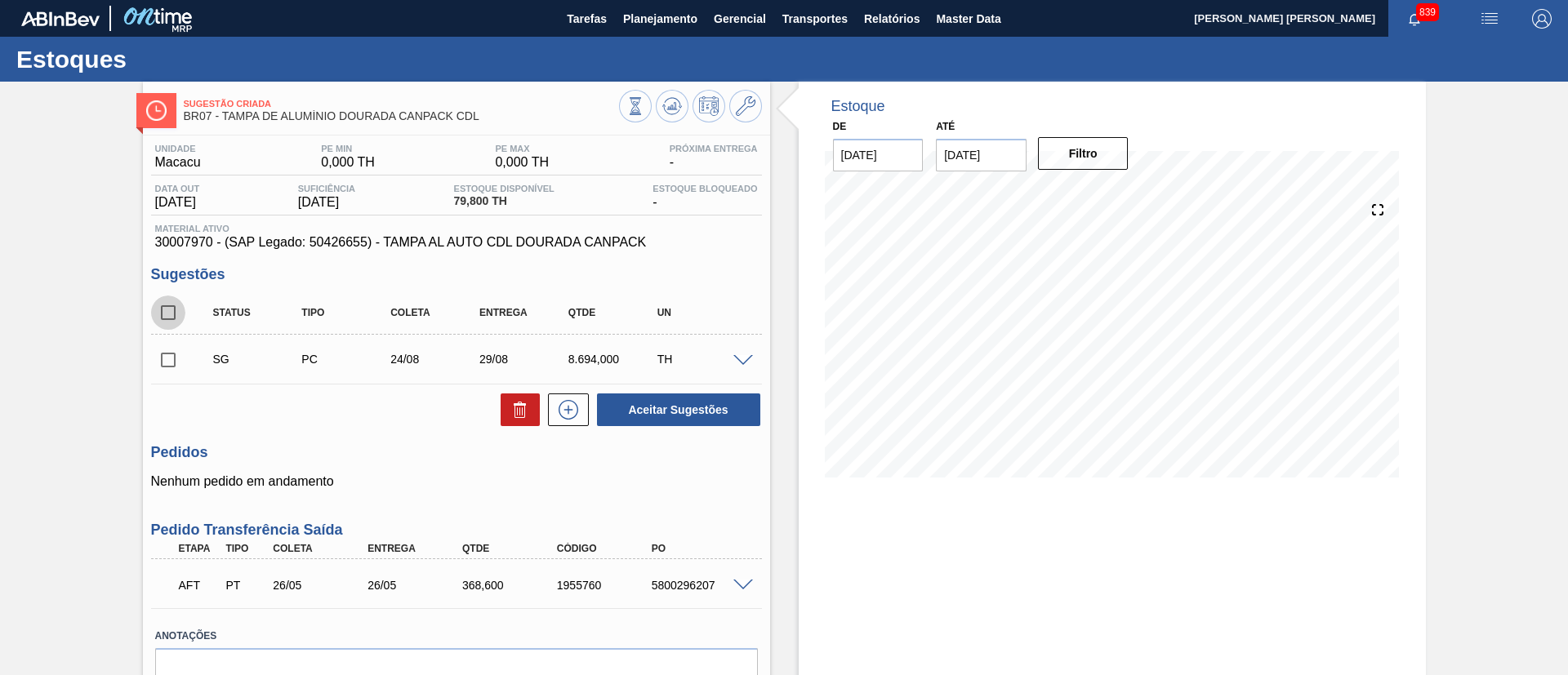
click at [173, 317] on input "checkbox" at bounding box center [168, 312] width 35 height 35
checkbox input "true"
click at [682, 410] on button "Aceitar Sugestões" at bounding box center [679, 410] width 163 height 33
checkbox input "false"
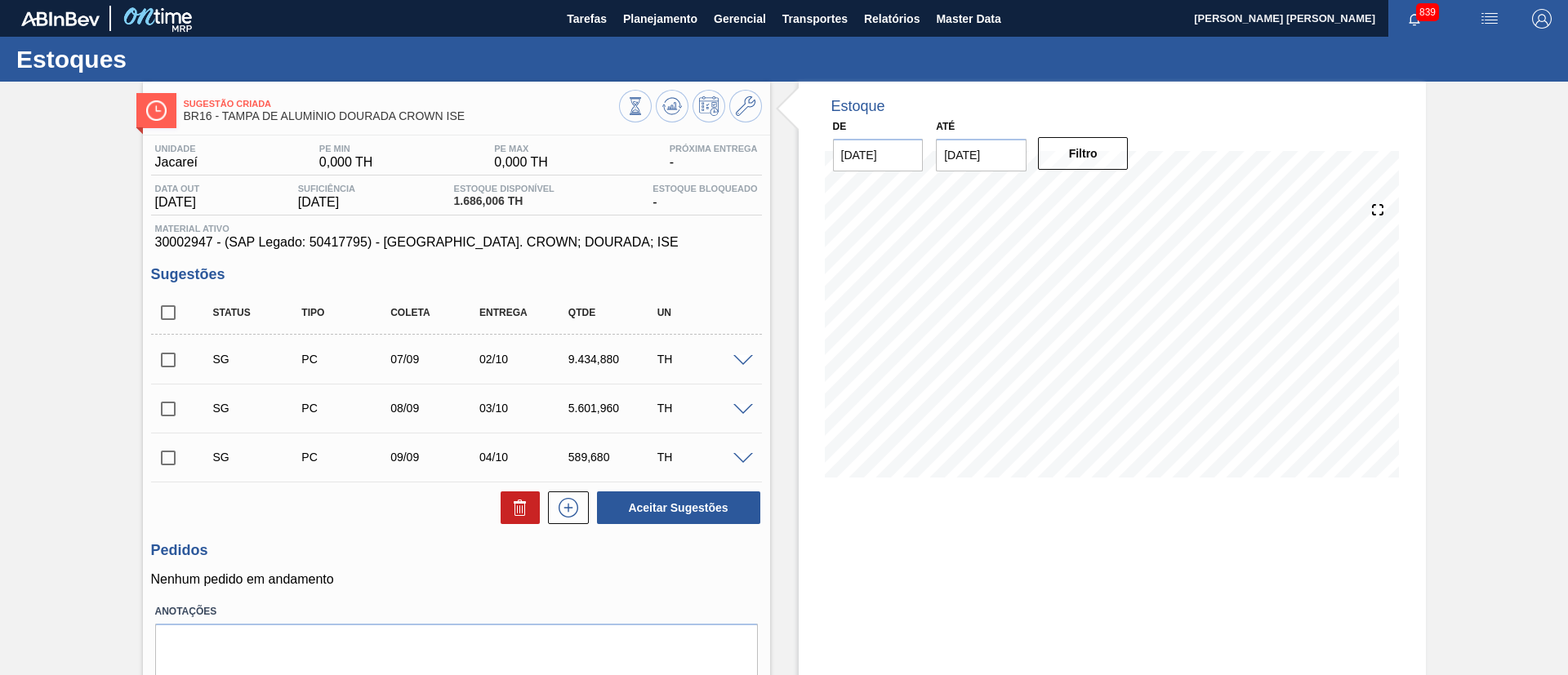
click at [256, 348] on div "SG PC 07/09 02/10 9.434,880 TH" at bounding box center [469, 359] width 533 height 33
click at [167, 355] on input "checkbox" at bounding box center [168, 360] width 35 height 35
checkbox input "true"
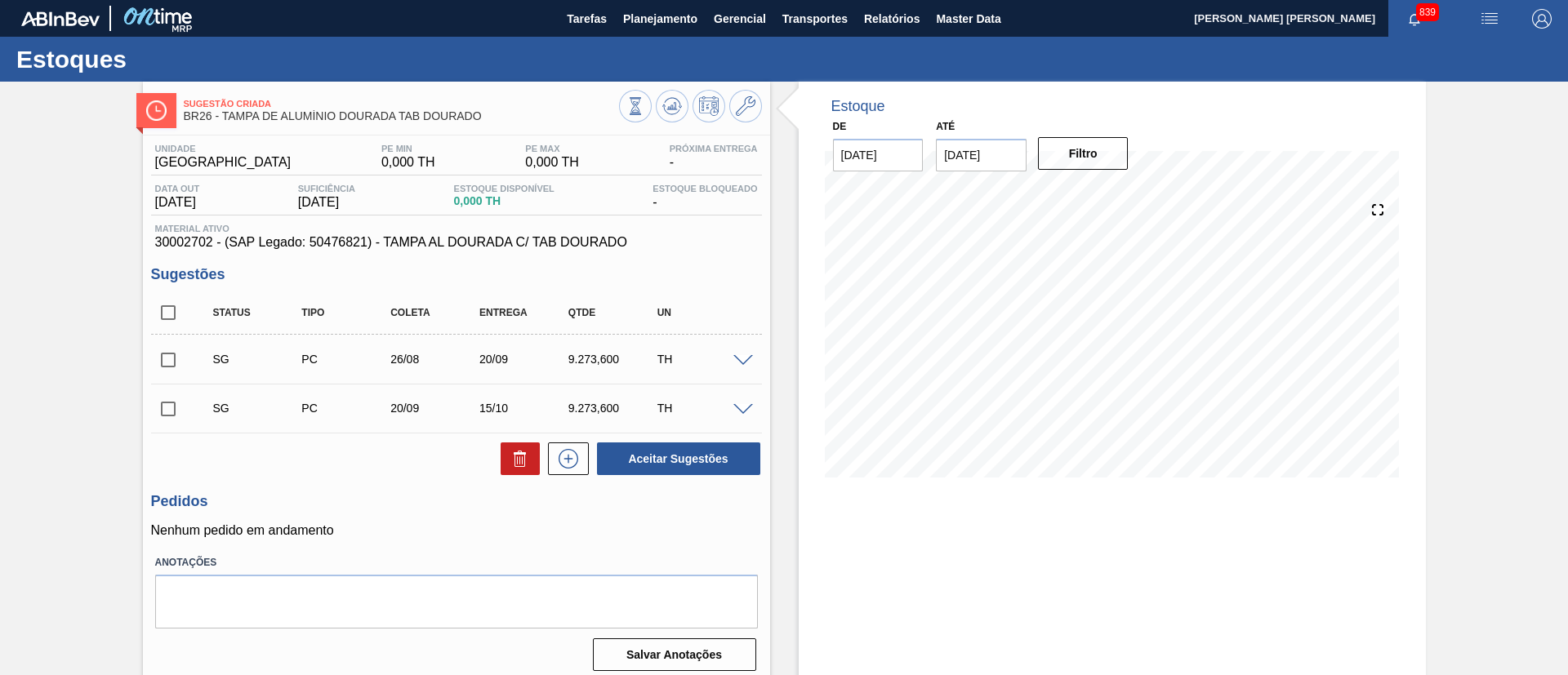
click at [483, 353] on div "20/09" at bounding box center [524, 359] width 98 height 13
click at [191, 372] on span at bounding box center [197, 359] width 24 height 33
click at [170, 364] on input "checkbox" at bounding box center [168, 360] width 35 height 35
click at [651, 459] on button "Aceitar Sugestões" at bounding box center [679, 459] width 163 height 33
checkbox input "false"
